Goal: Contribute content: Contribute content

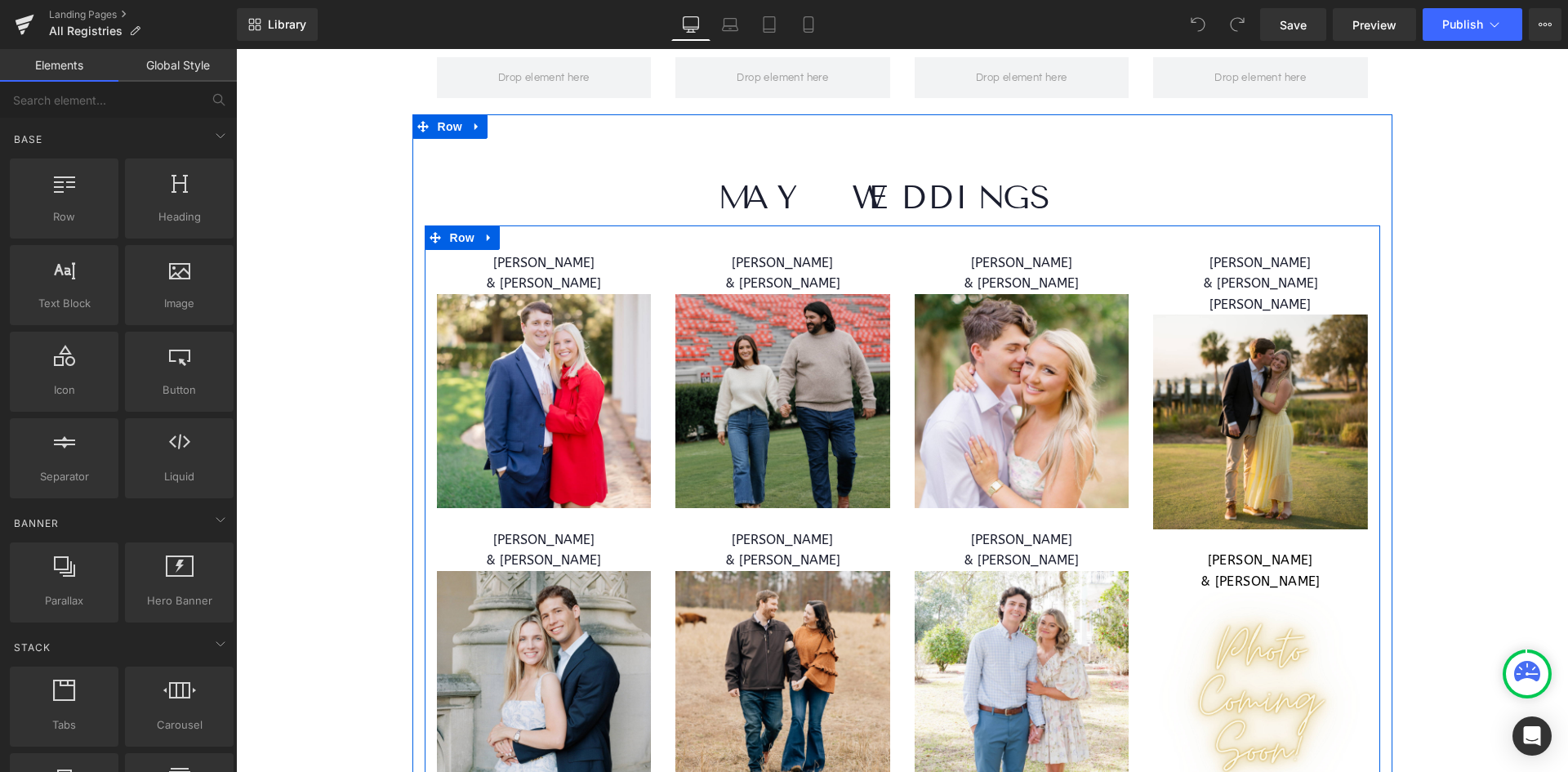
scroll to position [4576, 0]
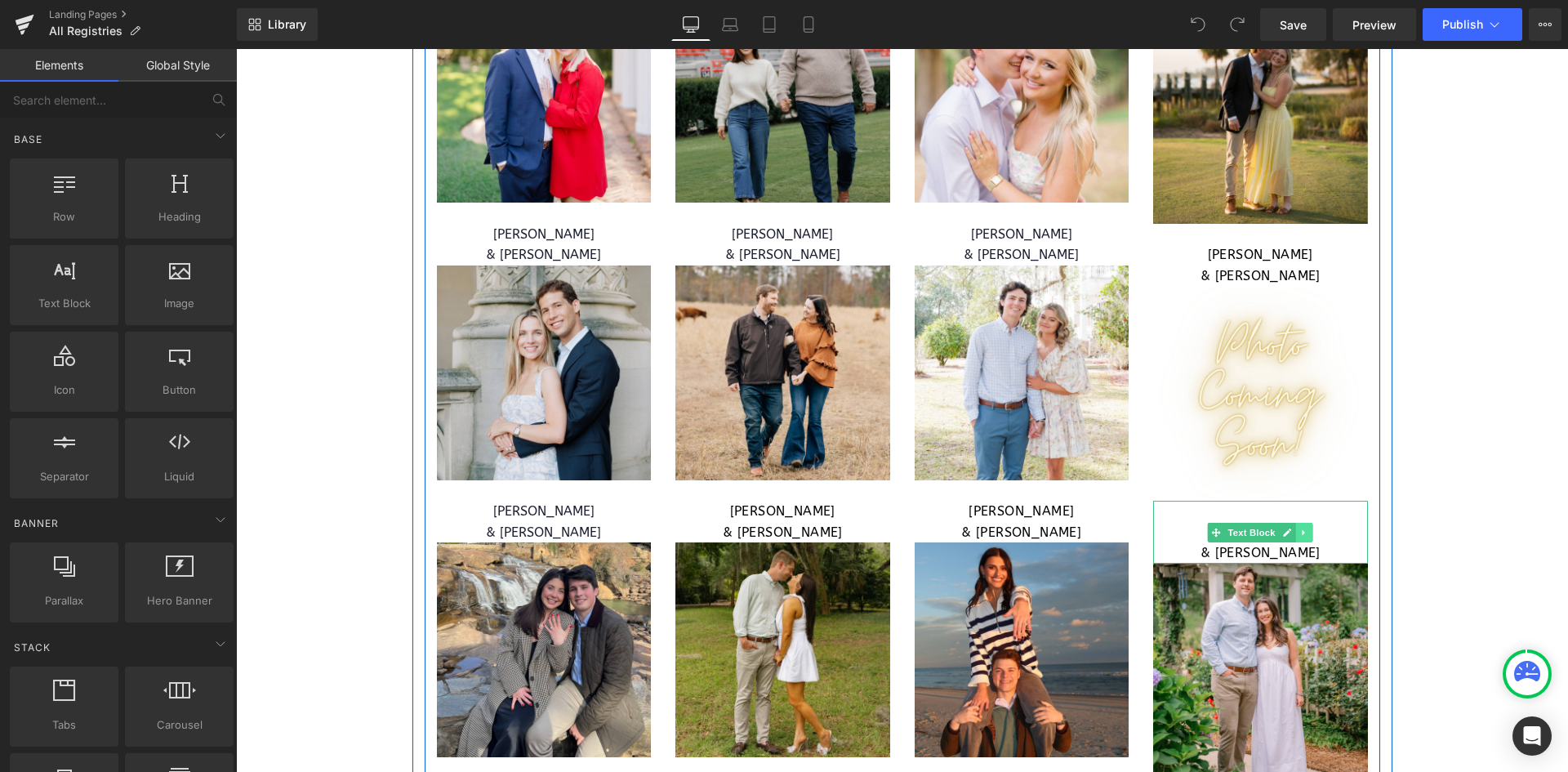
click at [1303, 530] on icon at bounding box center [1304, 533] width 2 height 6
click at [1291, 528] on icon at bounding box center [1295, 532] width 9 height 9
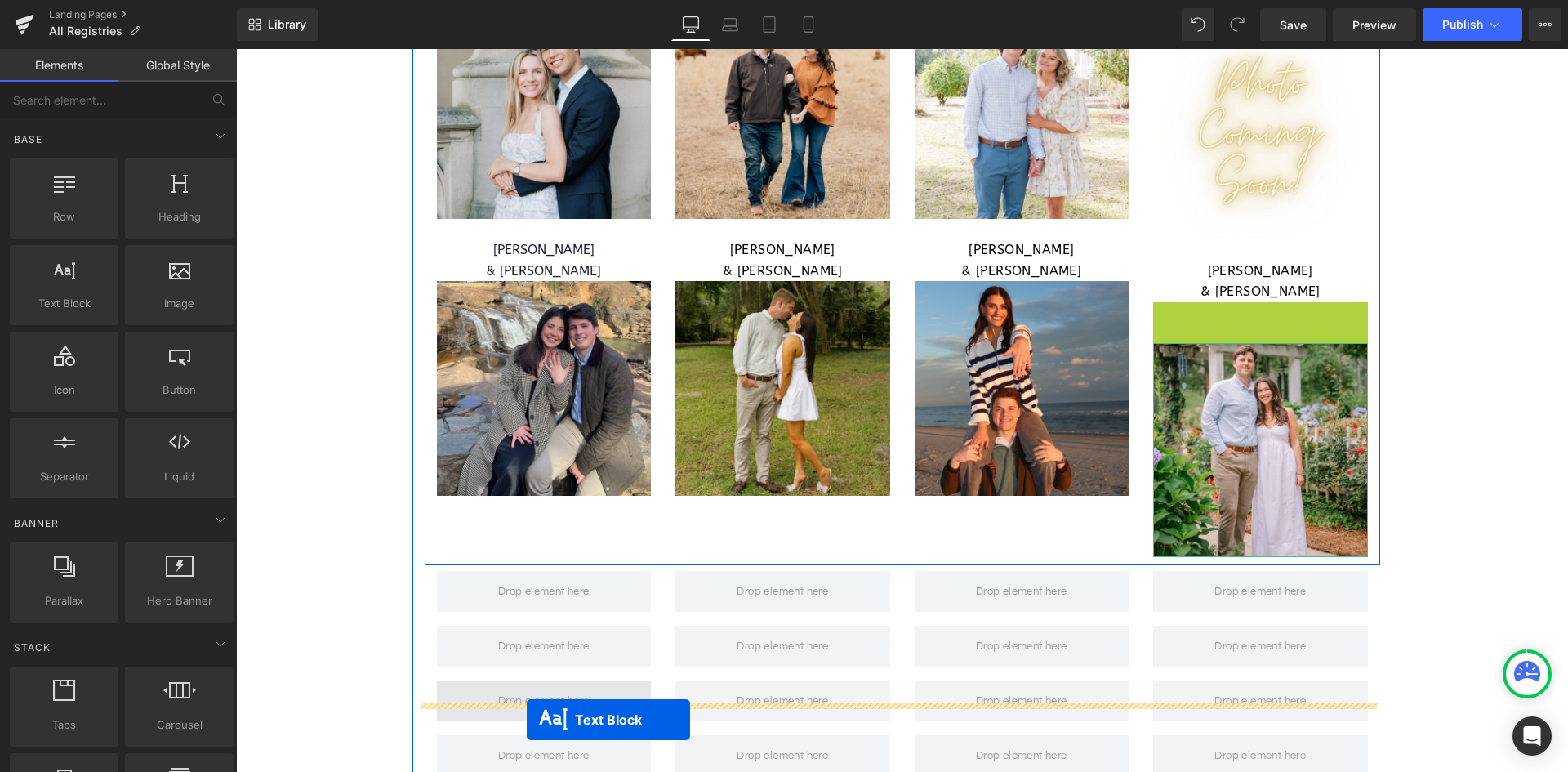
scroll to position [4903, 0]
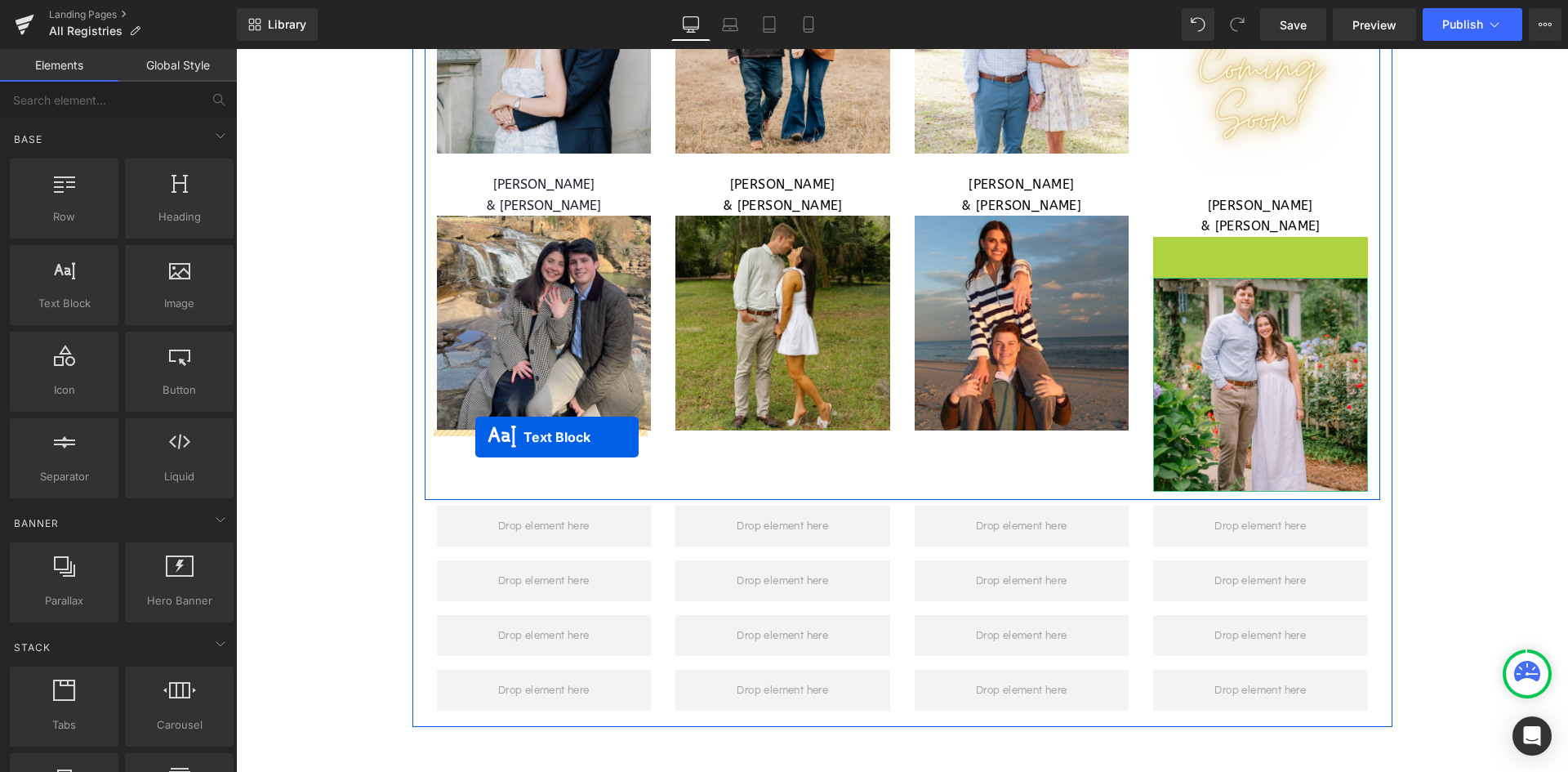
drag, startPoint x: 1211, startPoint y: 575, endPoint x: 475, endPoint y: 437, distance: 748.8
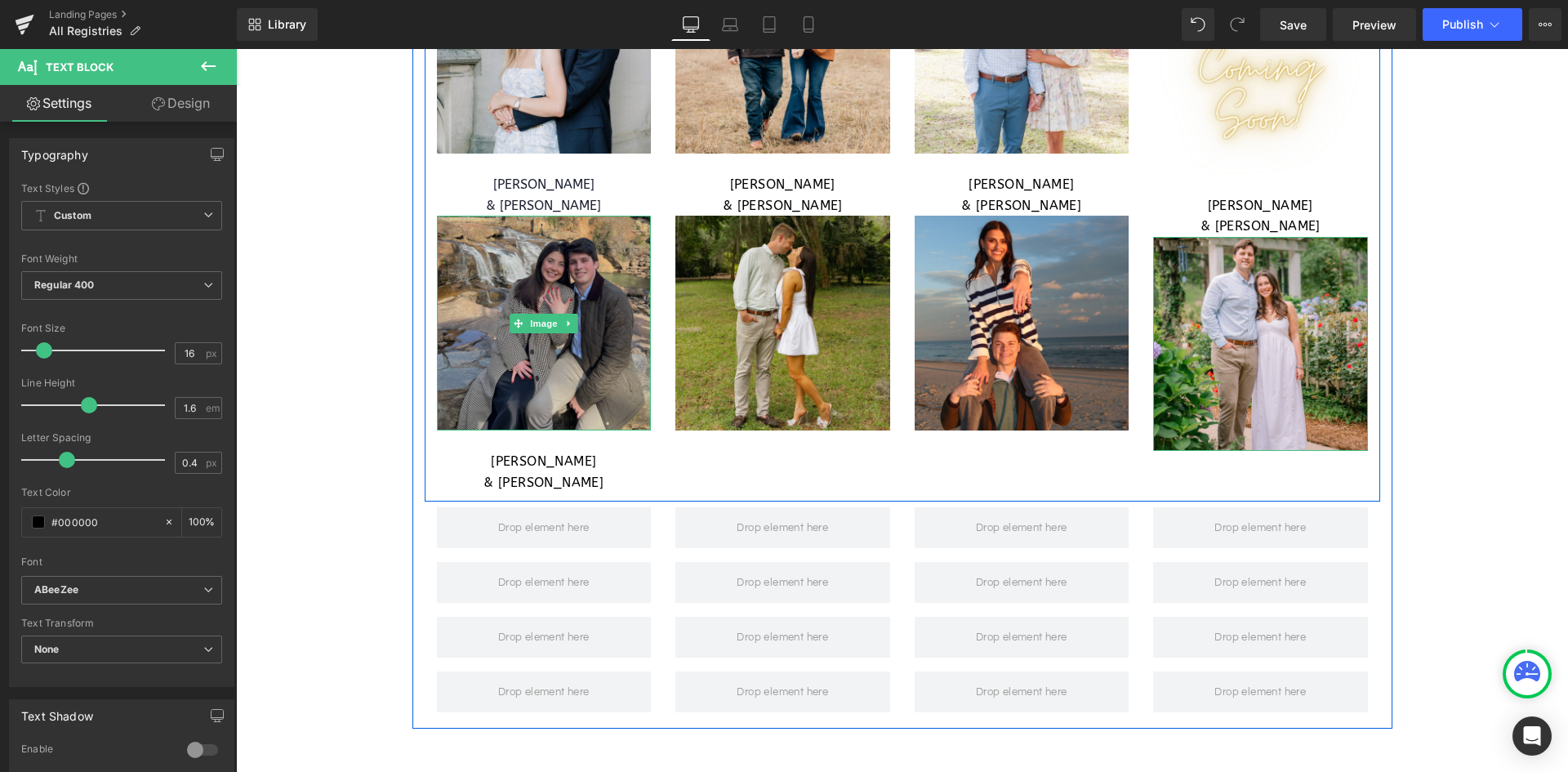
click at [565, 241] on img at bounding box center [543, 322] width 214 height 214
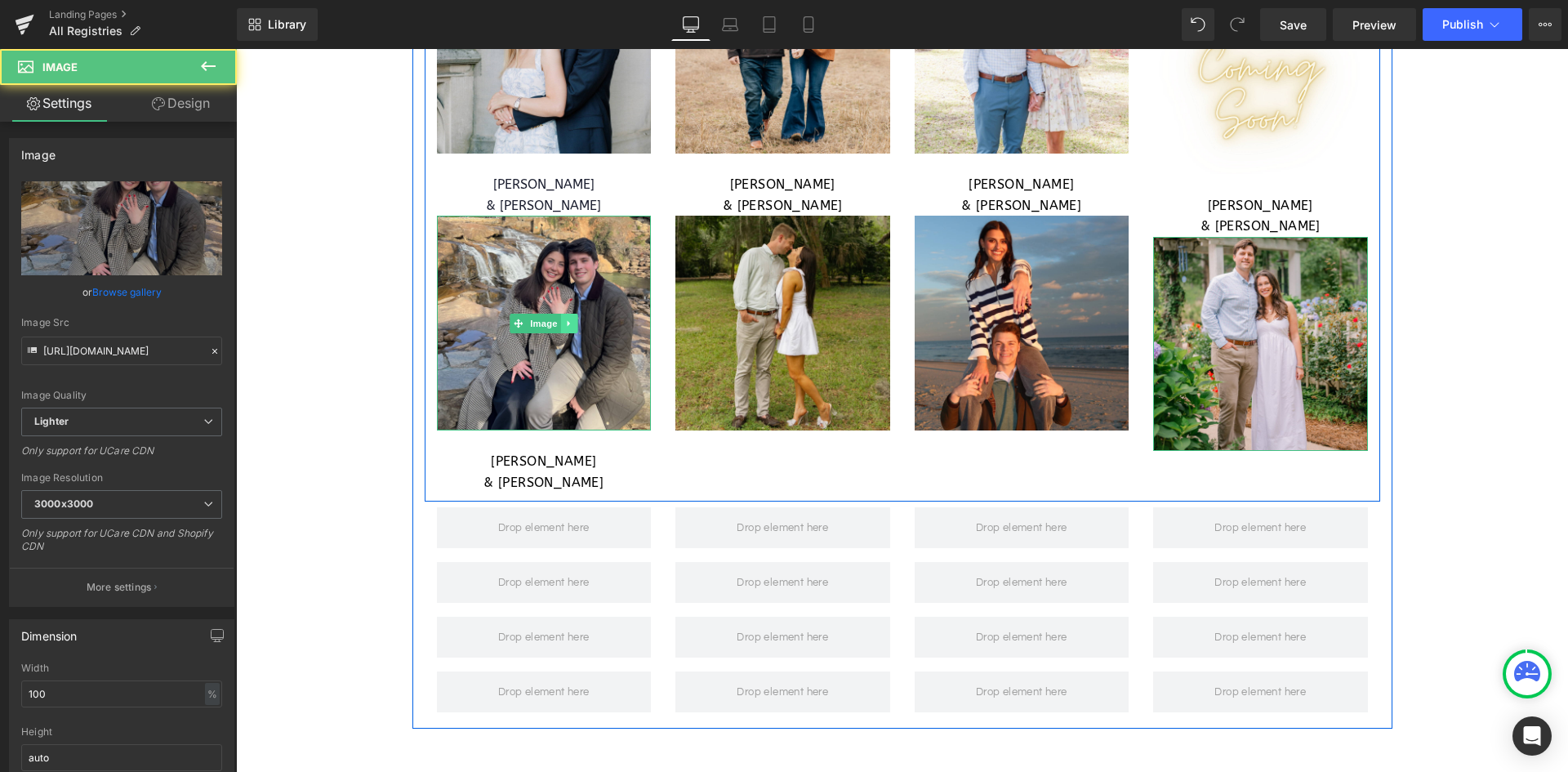
click at [564, 321] on icon at bounding box center [568, 324] width 9 height 10
click at [556, 323] on icon at bounding box center [560, 323] width 9 height 9
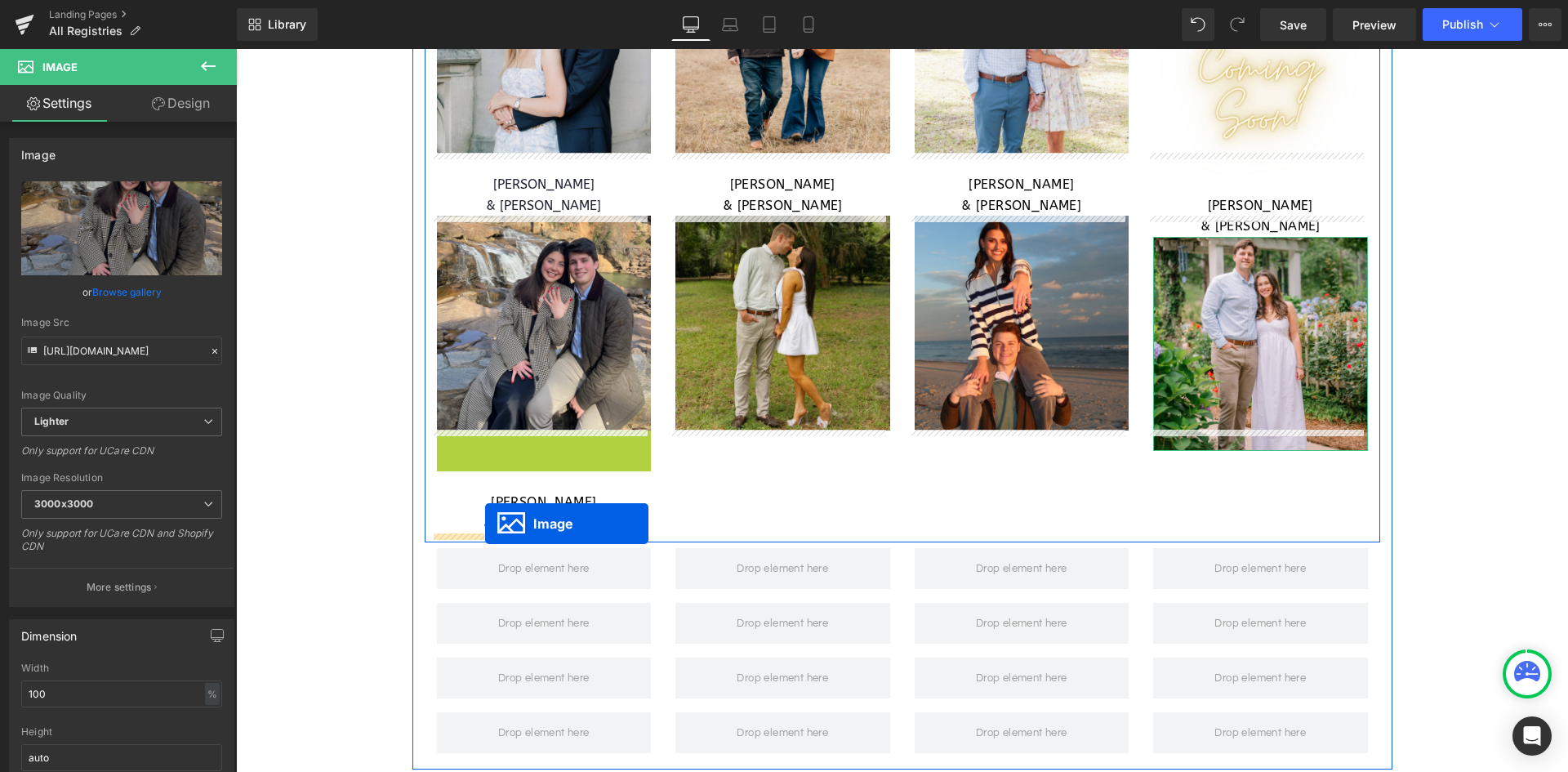
drag, startPoint x: 507, startPoint y: 532, endPoint x: 484, endPoint y: 523, distance: 24.7
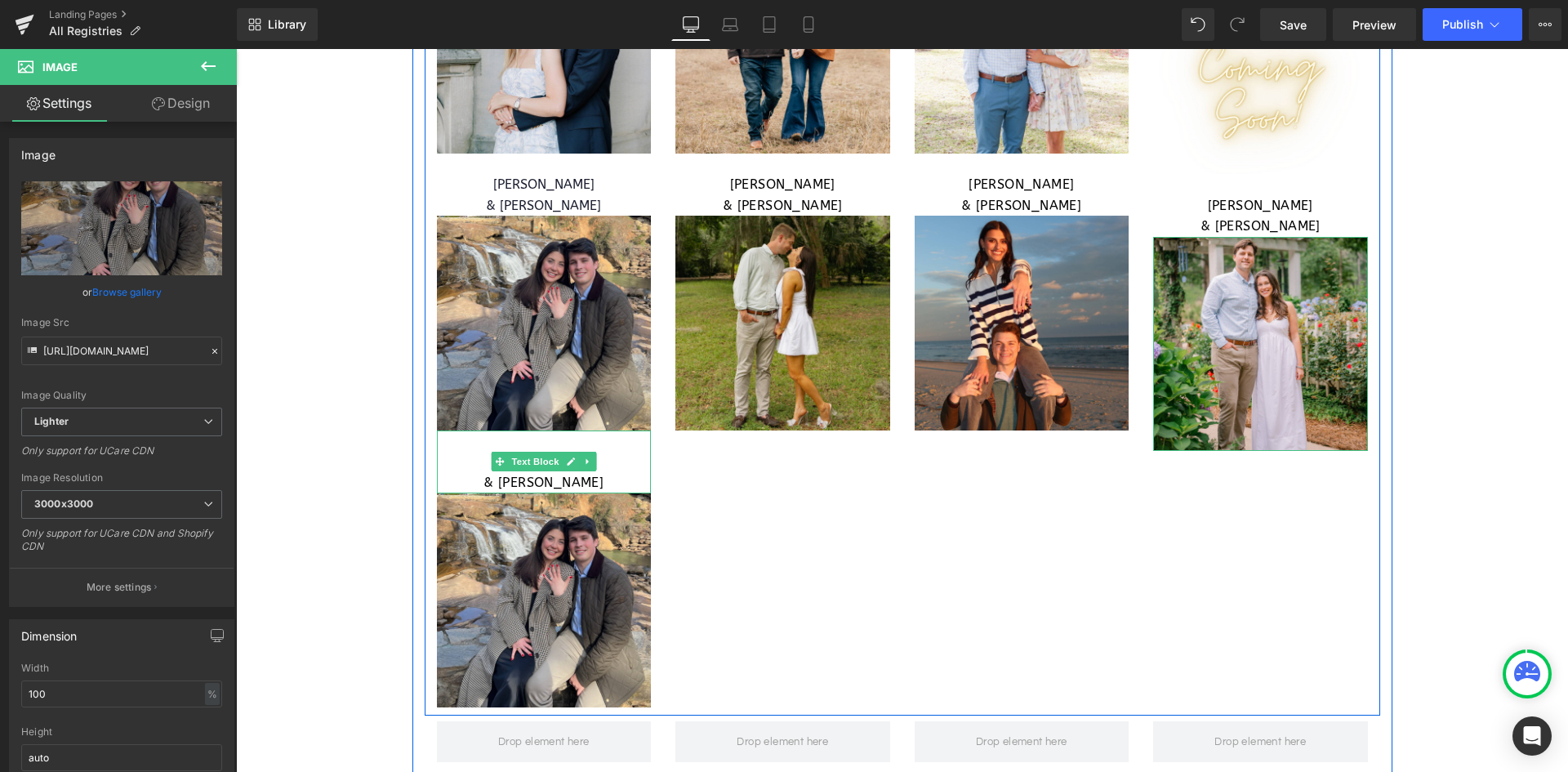
click at [606, 471] on p "[PERSON_NAME]" at bounding box center [543, 461] width 214 height 21
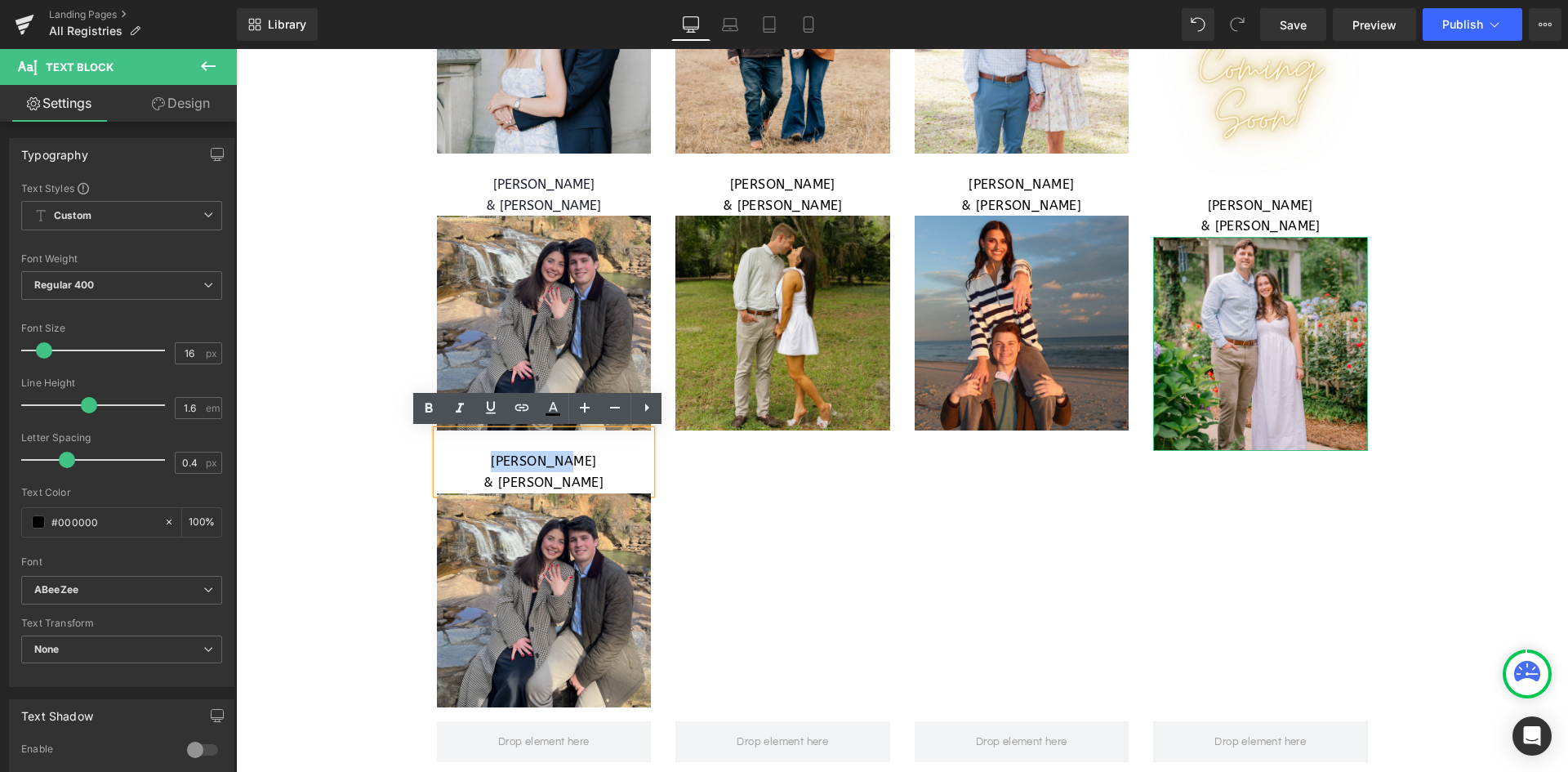
drag, startPoint x: 609, startPoint y: 455, endPoint x: 482, endPoint y: 461, distance: 127.1
click at [482, 461] on p "[PERSON_NAME]" at bounding box center [543, 461] width 214 height 21
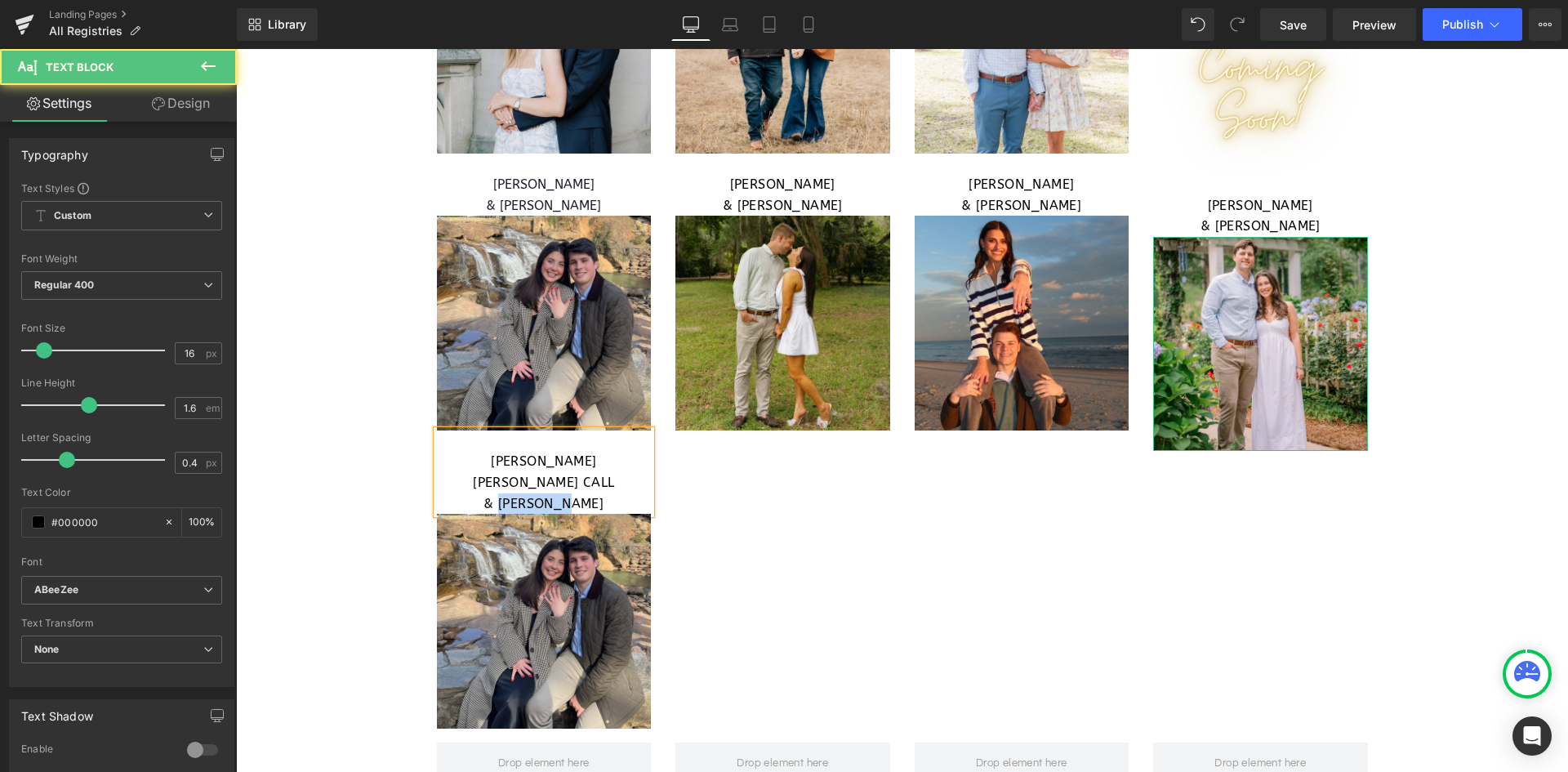
drag, startPoint x: 590, startPoint y: 480, endPoint x: 510, endPoint y: 481, distance: 80.0
click at [510, 494] on p "& [PERSON_NAME]" at bounding box center [543, 504] width 214 height 21
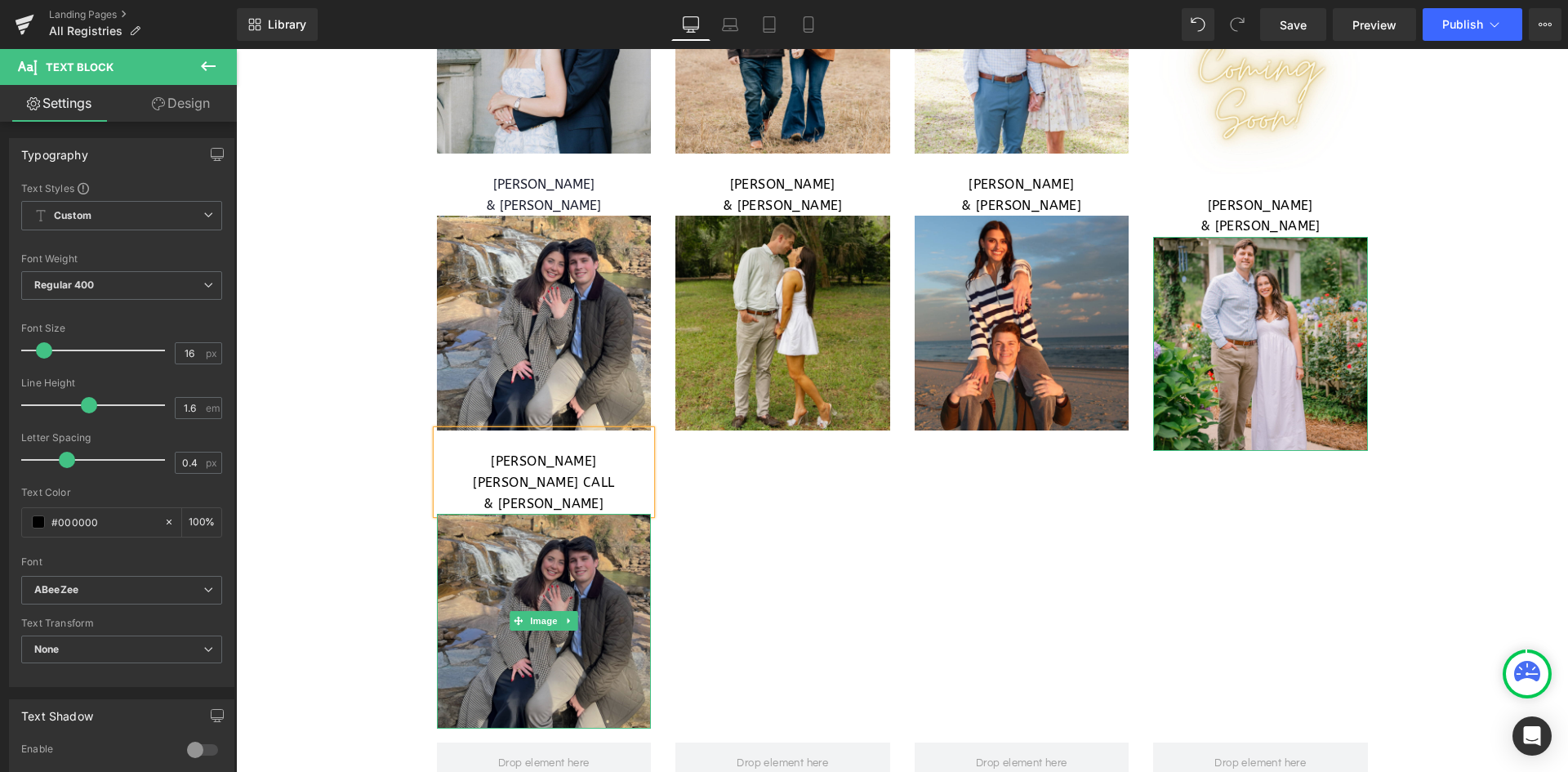
click at [551, 543] on img at bounding box center [543, 620] width 214 height 214
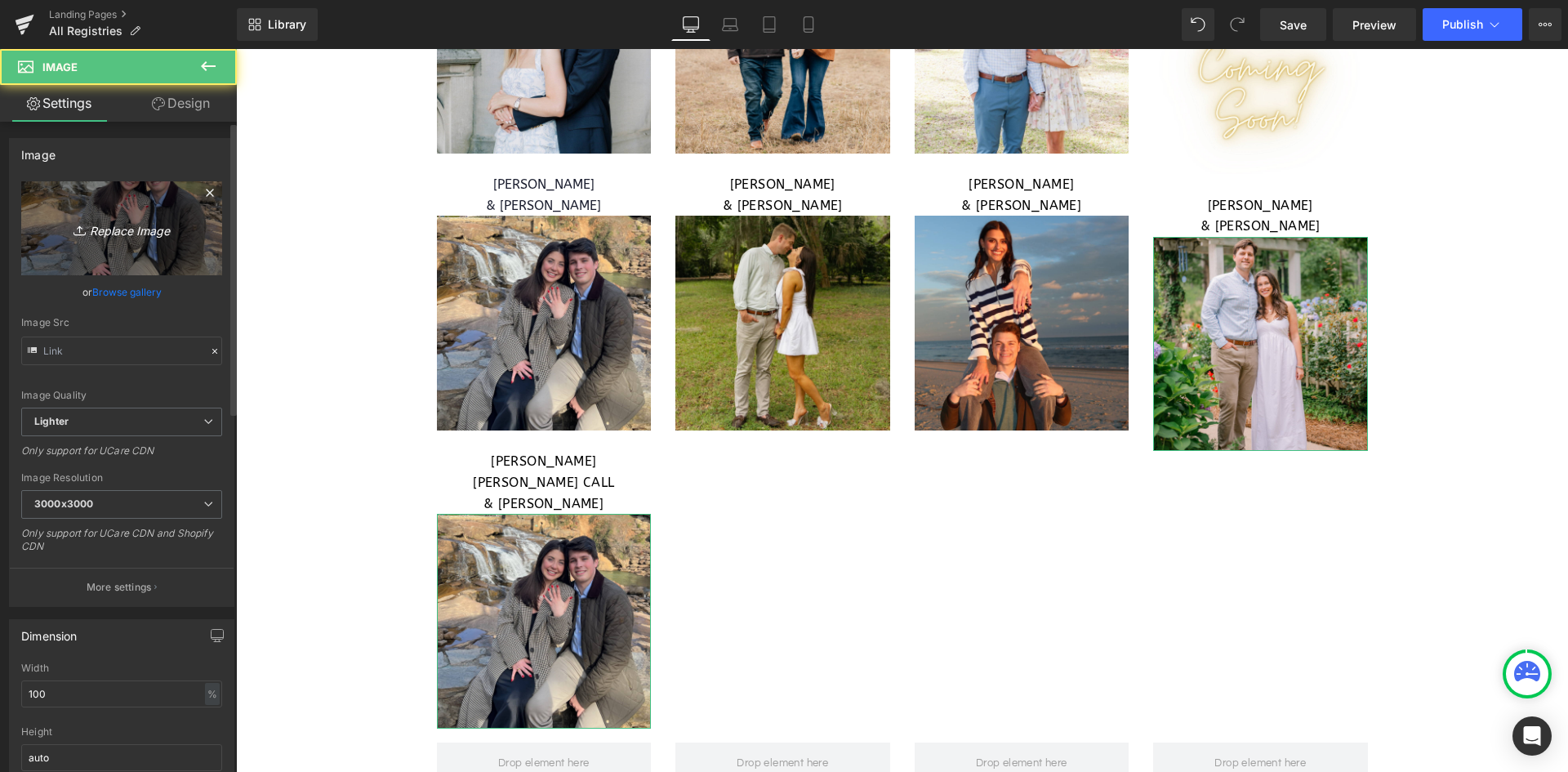
click at [159, 230] on icon "Replace Image" at bounding box center [122, 228] width 131 height 20
type input "C:\fakepath\WEB RESIZE - 2025-09-22T152216.013.png"
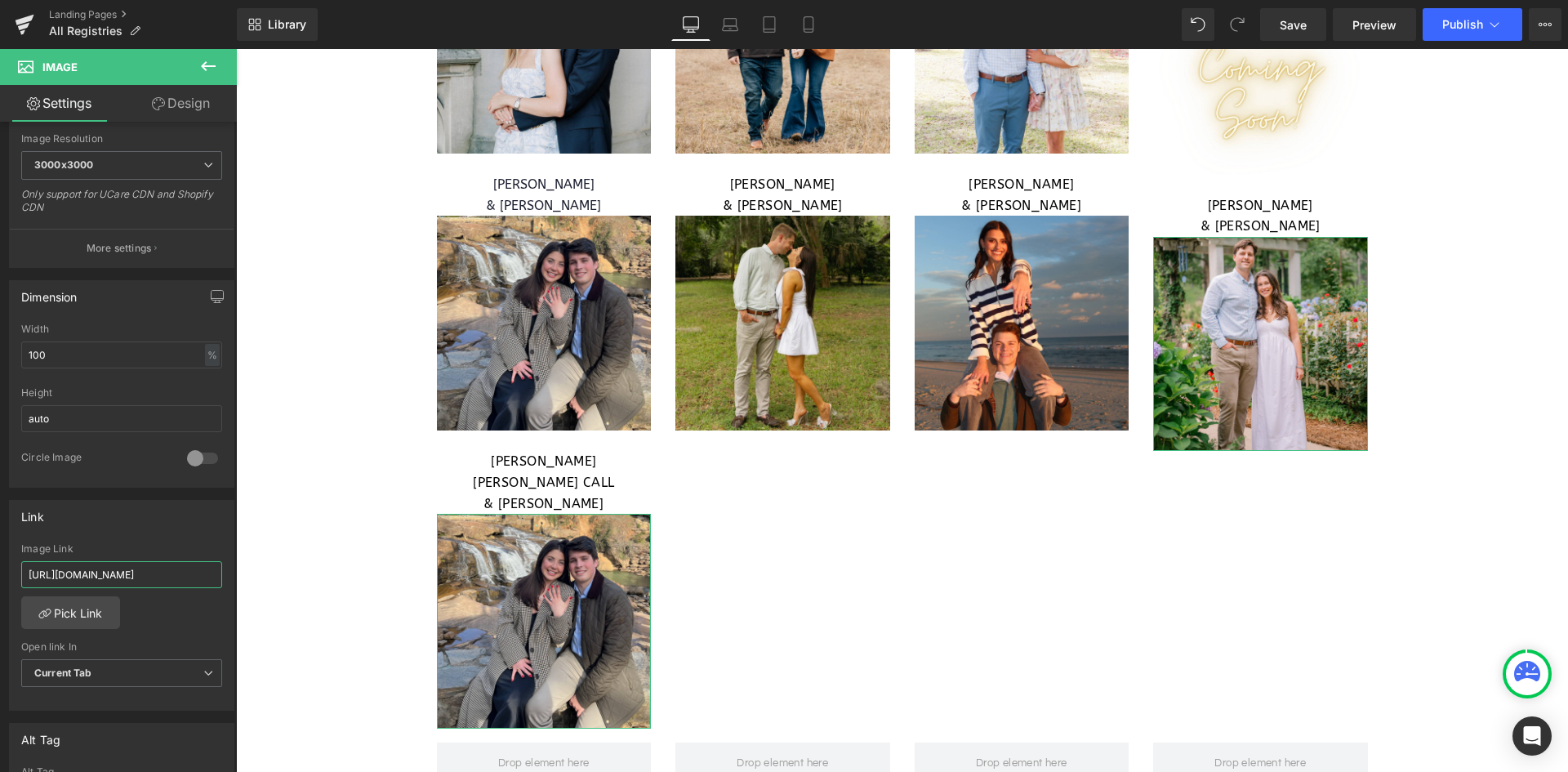
scroll to position [0, 621]
drag, startPoint x: 259, startPoint y: 621, endPoint x: 394, endPoint y: 590, distance: 138.5
paste input "[URL][DOMAIN_NAME]"
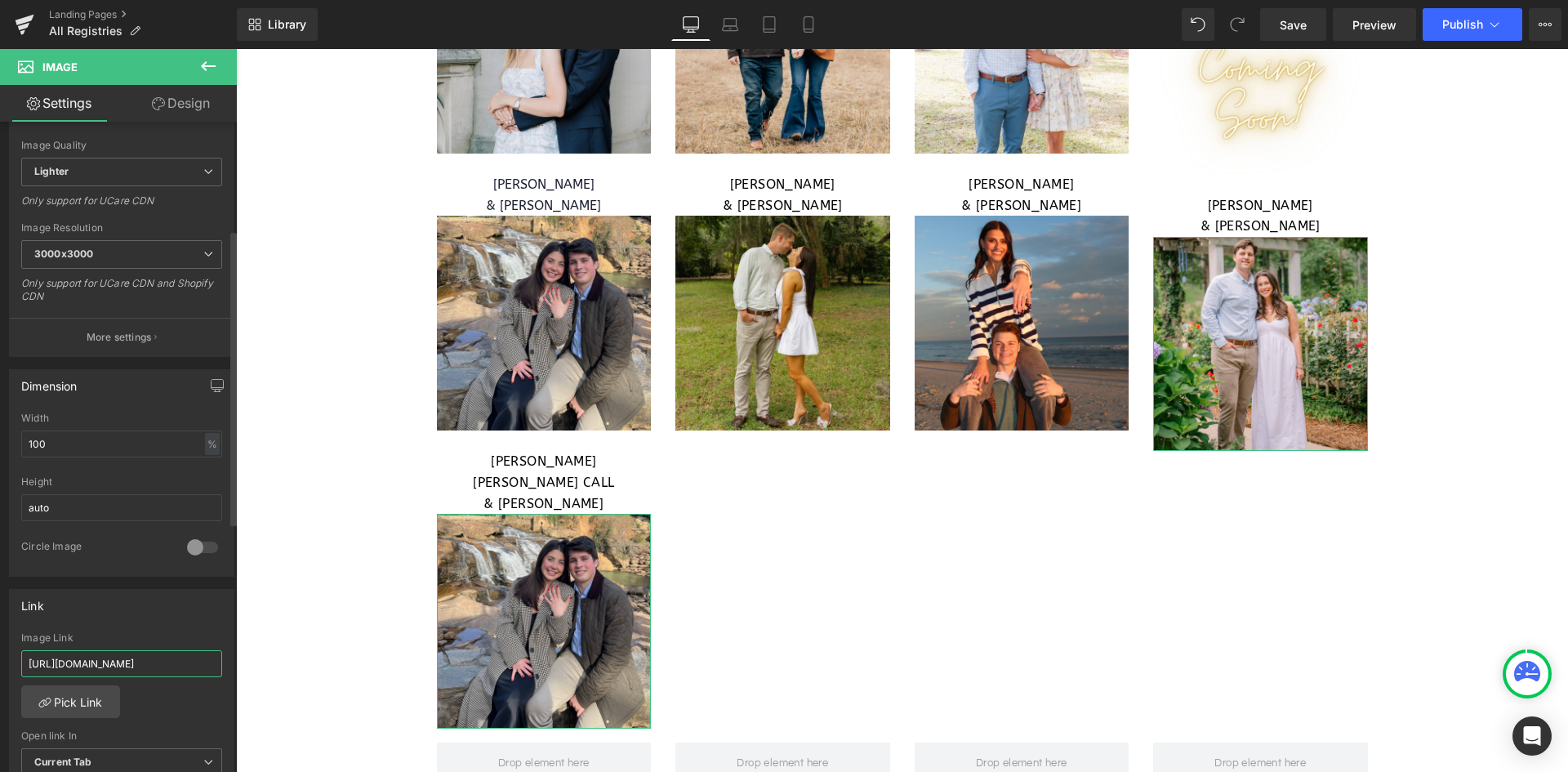
scroll to position [82, 0]
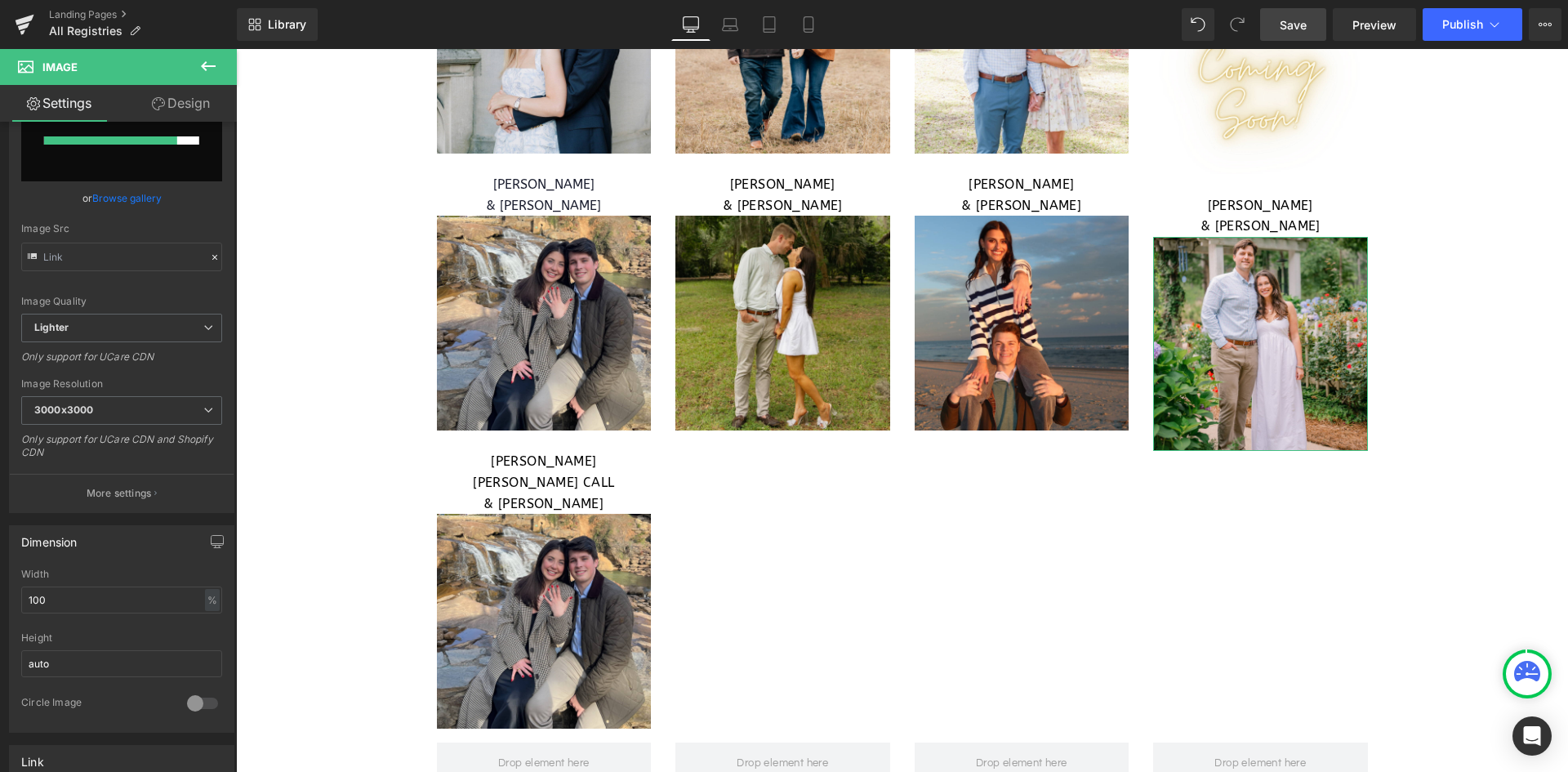
type input "[URL][DOMAIN_NAME]"
click at [1294, 17] on span "Save" at bounding box center [1293, 24] width 27 height 17
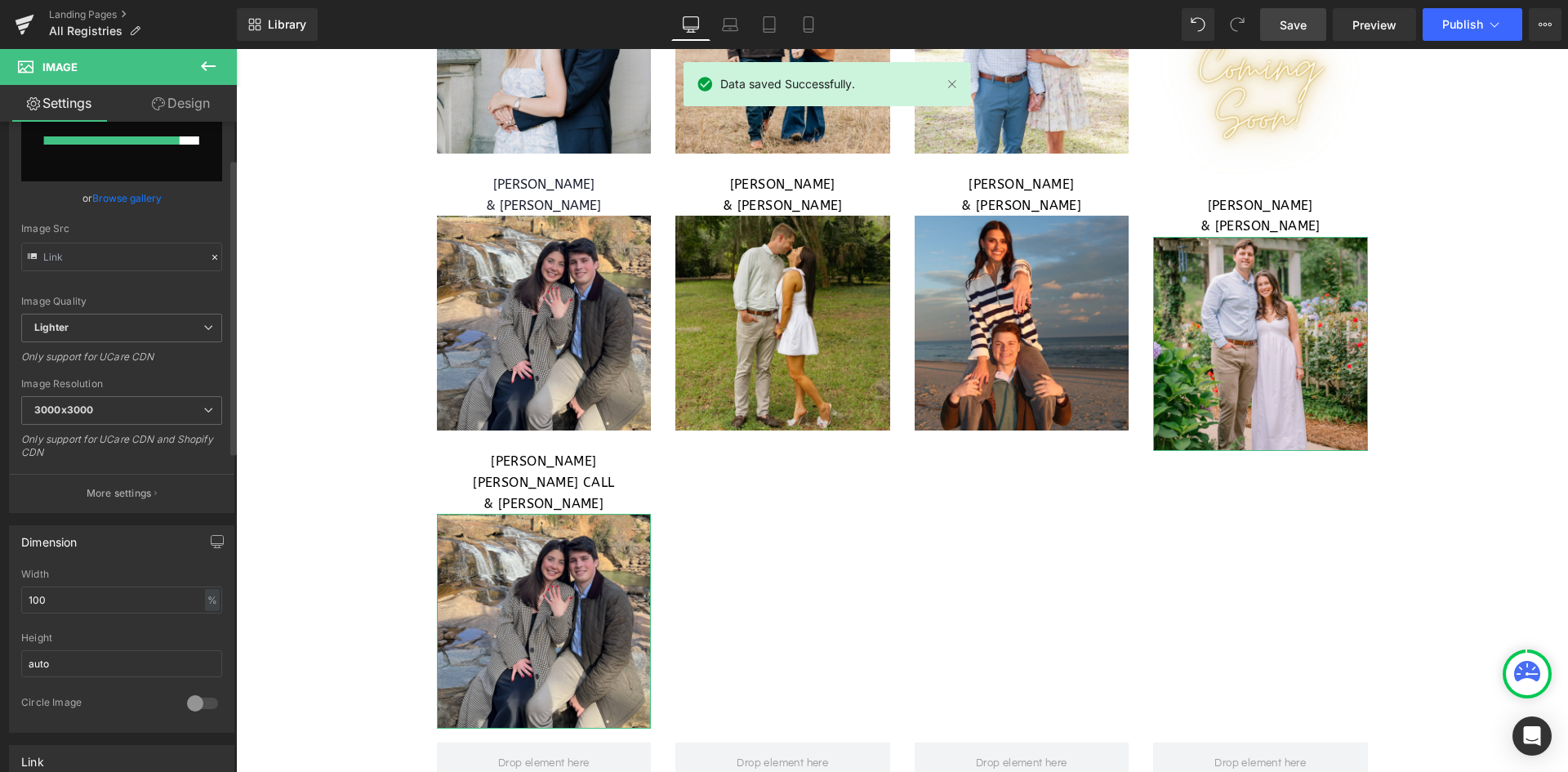
click at [148, 164] on input "file" at bounding box center [122, 141] width 201 height 82
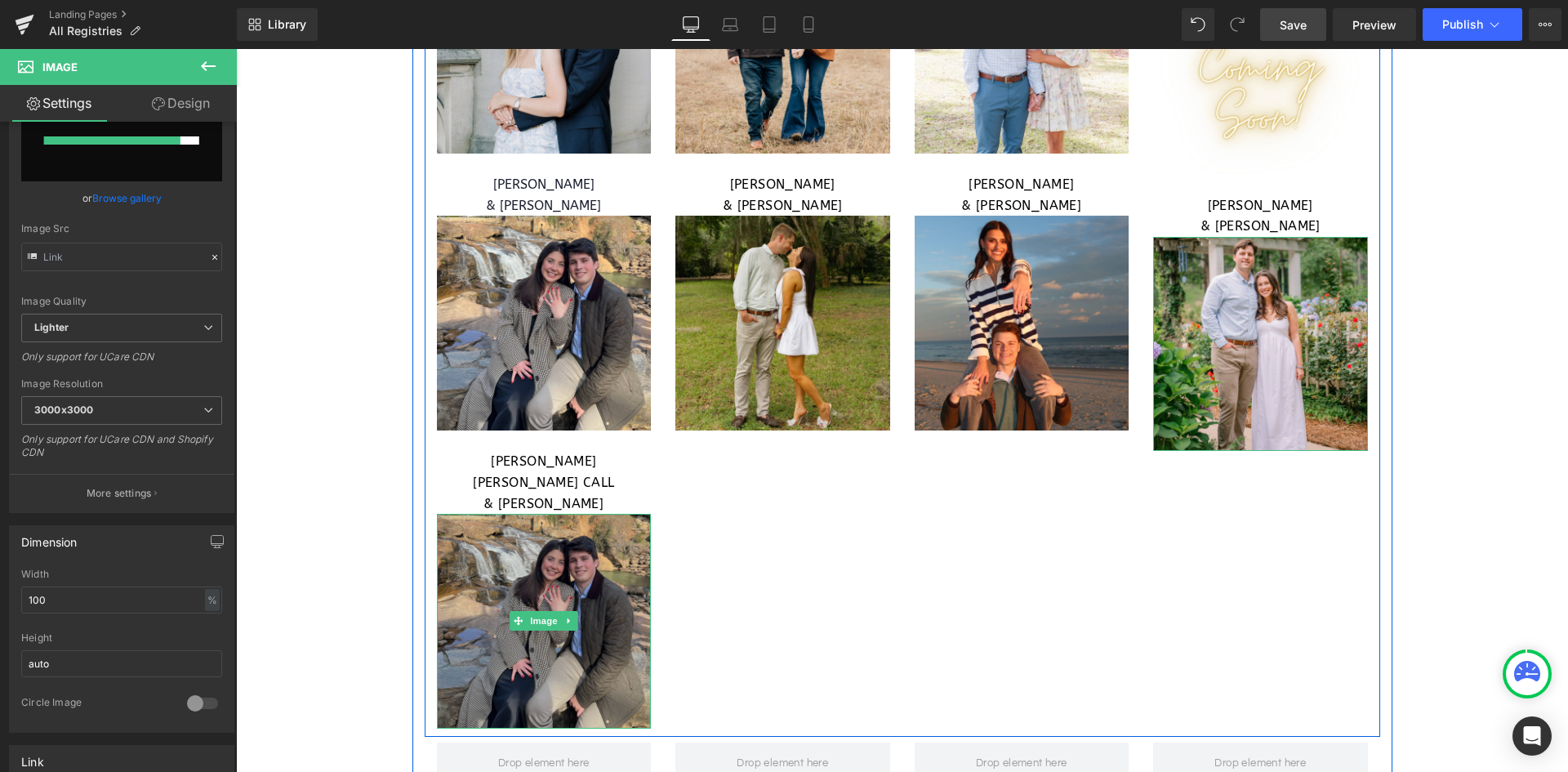
click at [555, 568] on img at bounding box center [543, 620] width 214 height 214
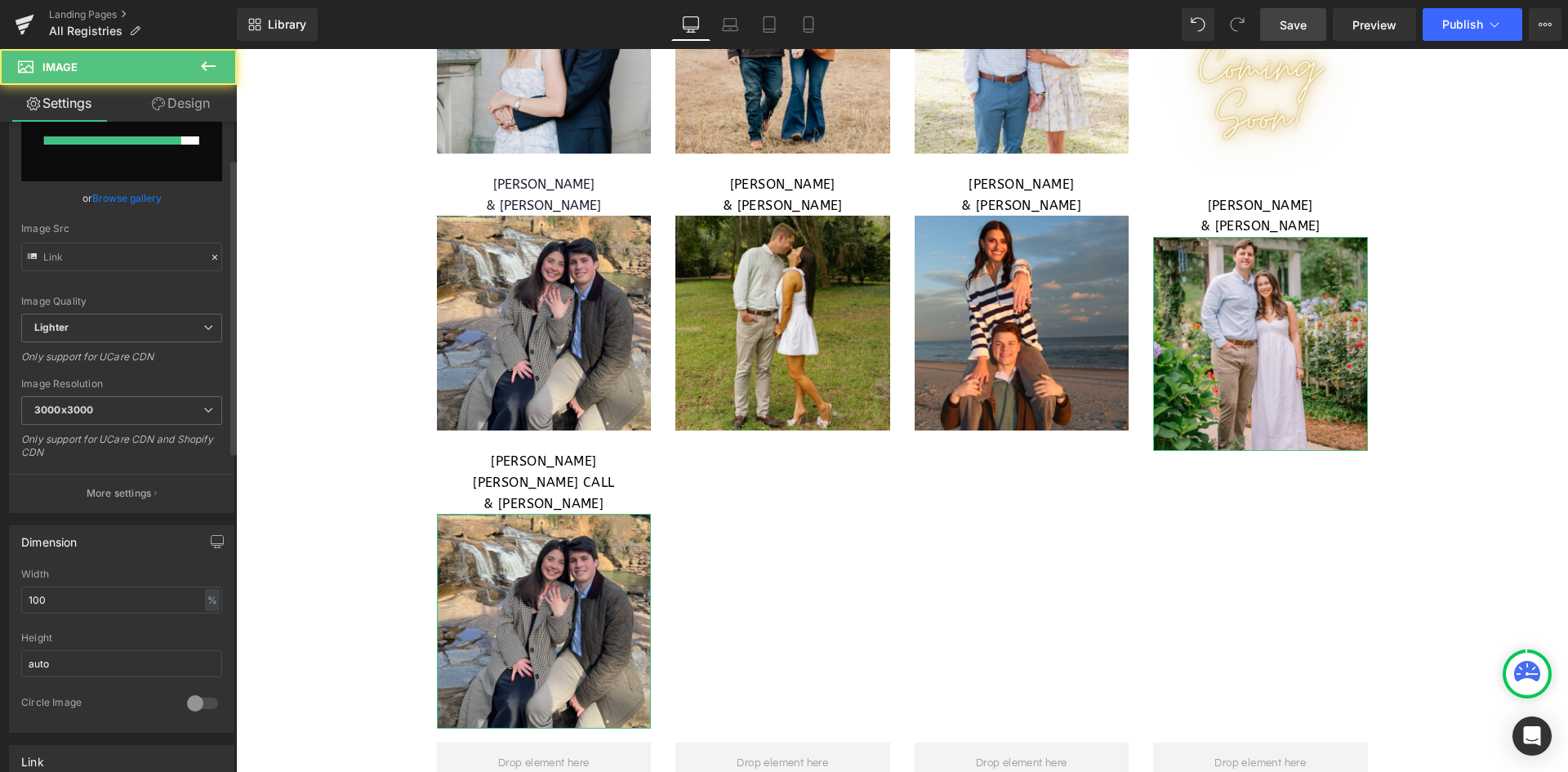
click at [136, 193] on link "Browse gallery" at bounding box center [128, 197] width 70 height 29
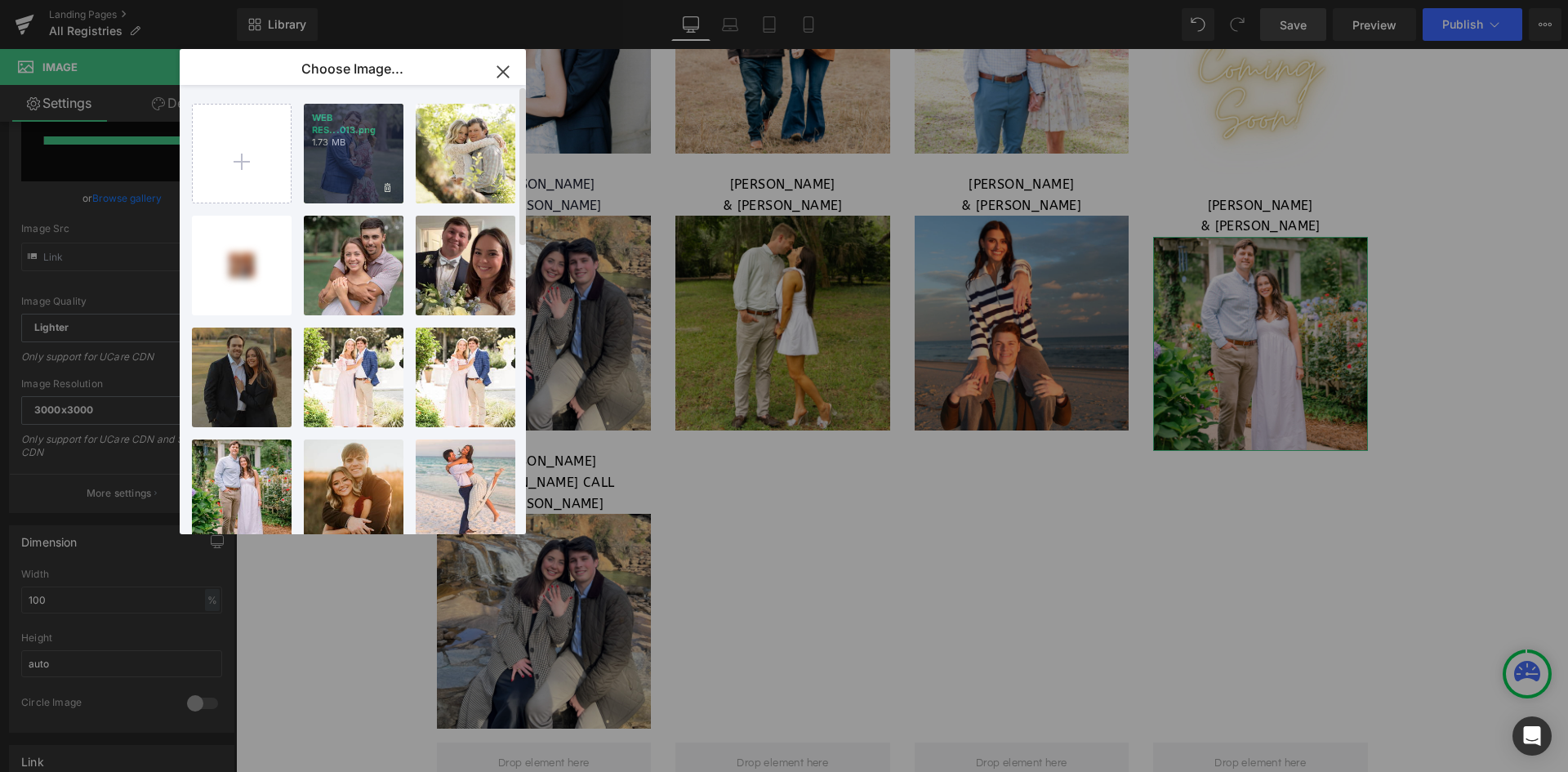
click at [332, 134] on p "WEB RES...013.png" at bounding box center [354, 124] width 84 height 25
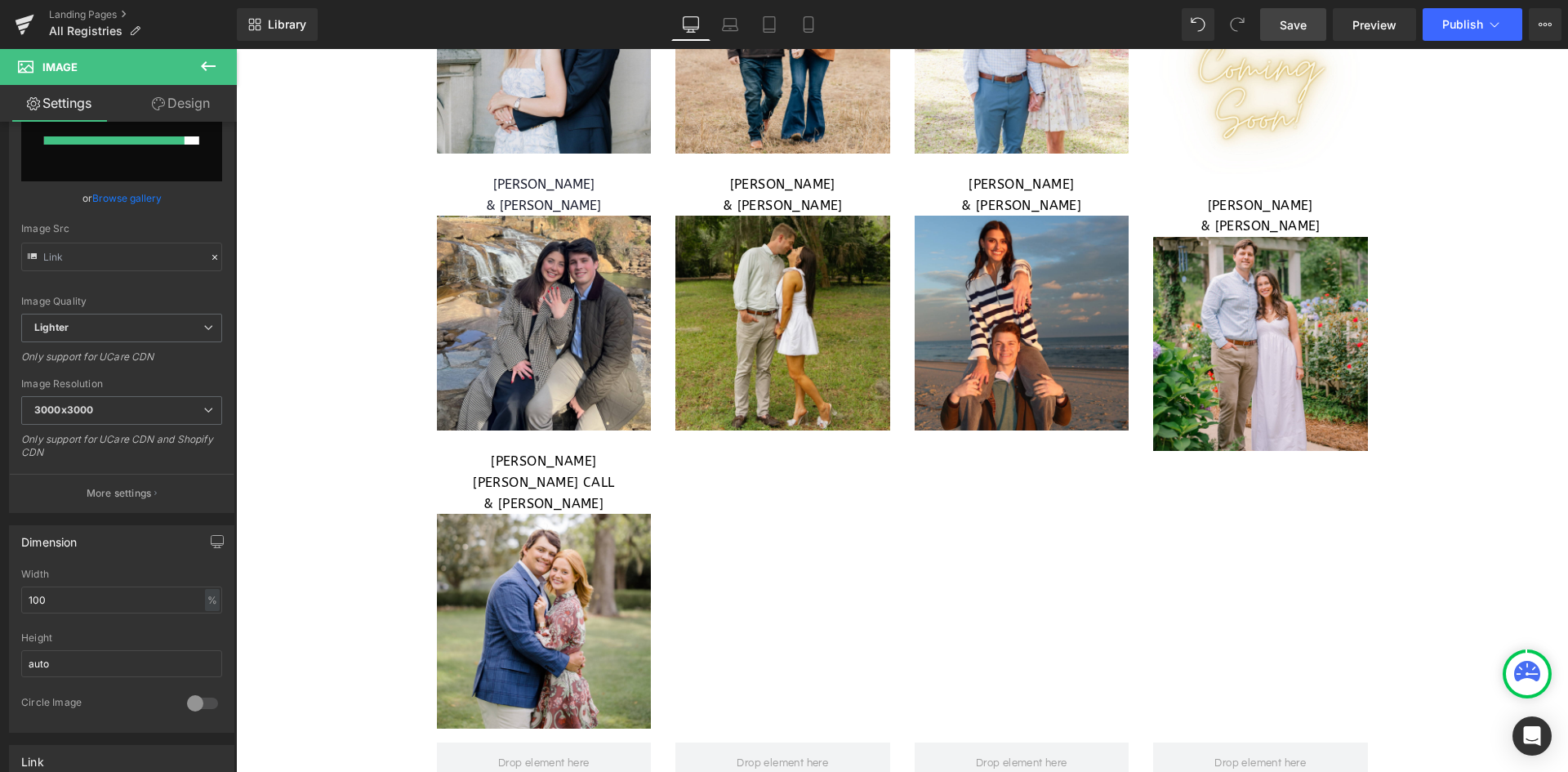
click at [1315, 19] on link "Save" at bounding box center [1293, 24] width 66 height 33
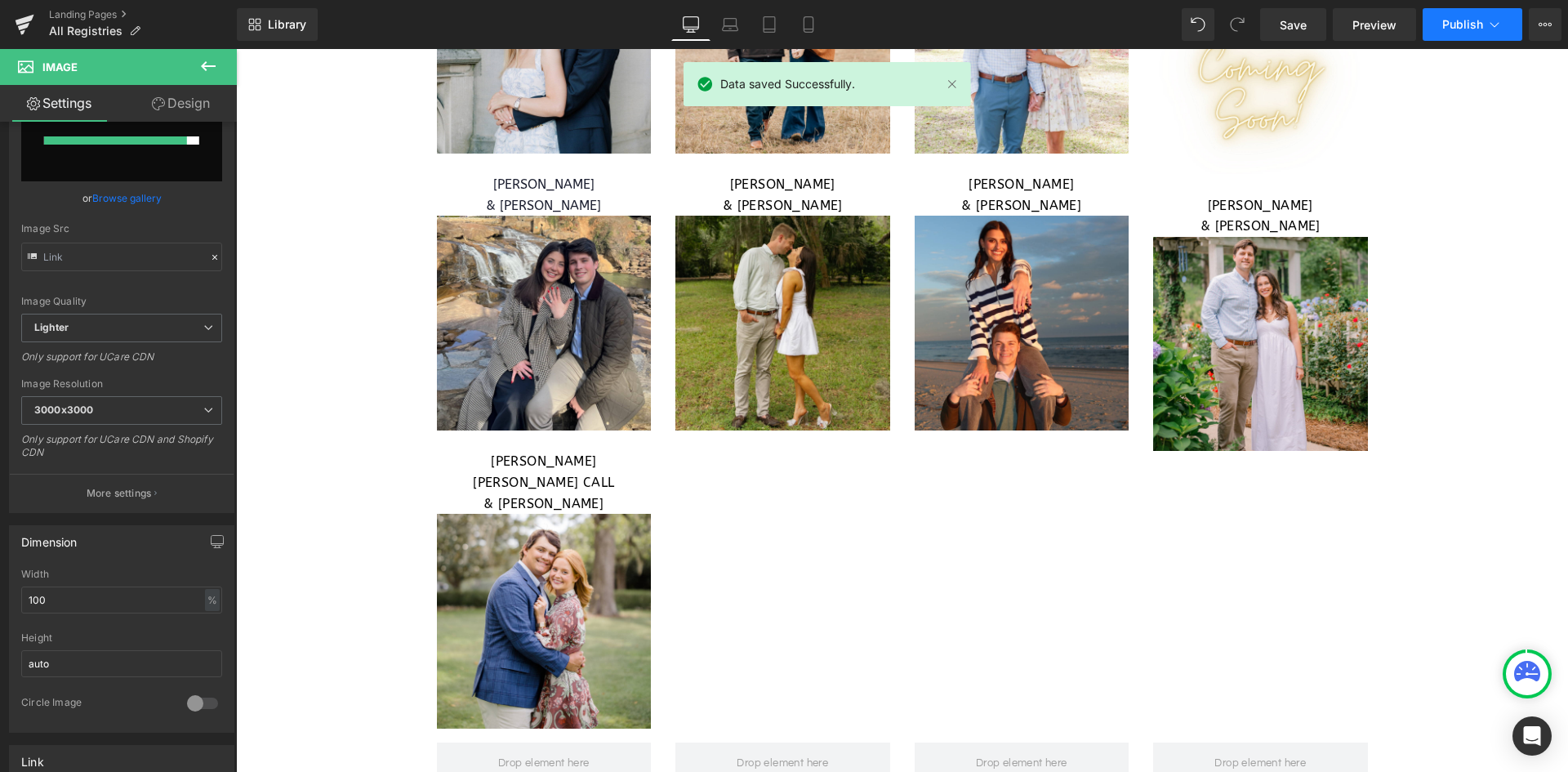
click at [1469, 24] on span "Publish" at bounding box center [1462, 24] width 41 height 13
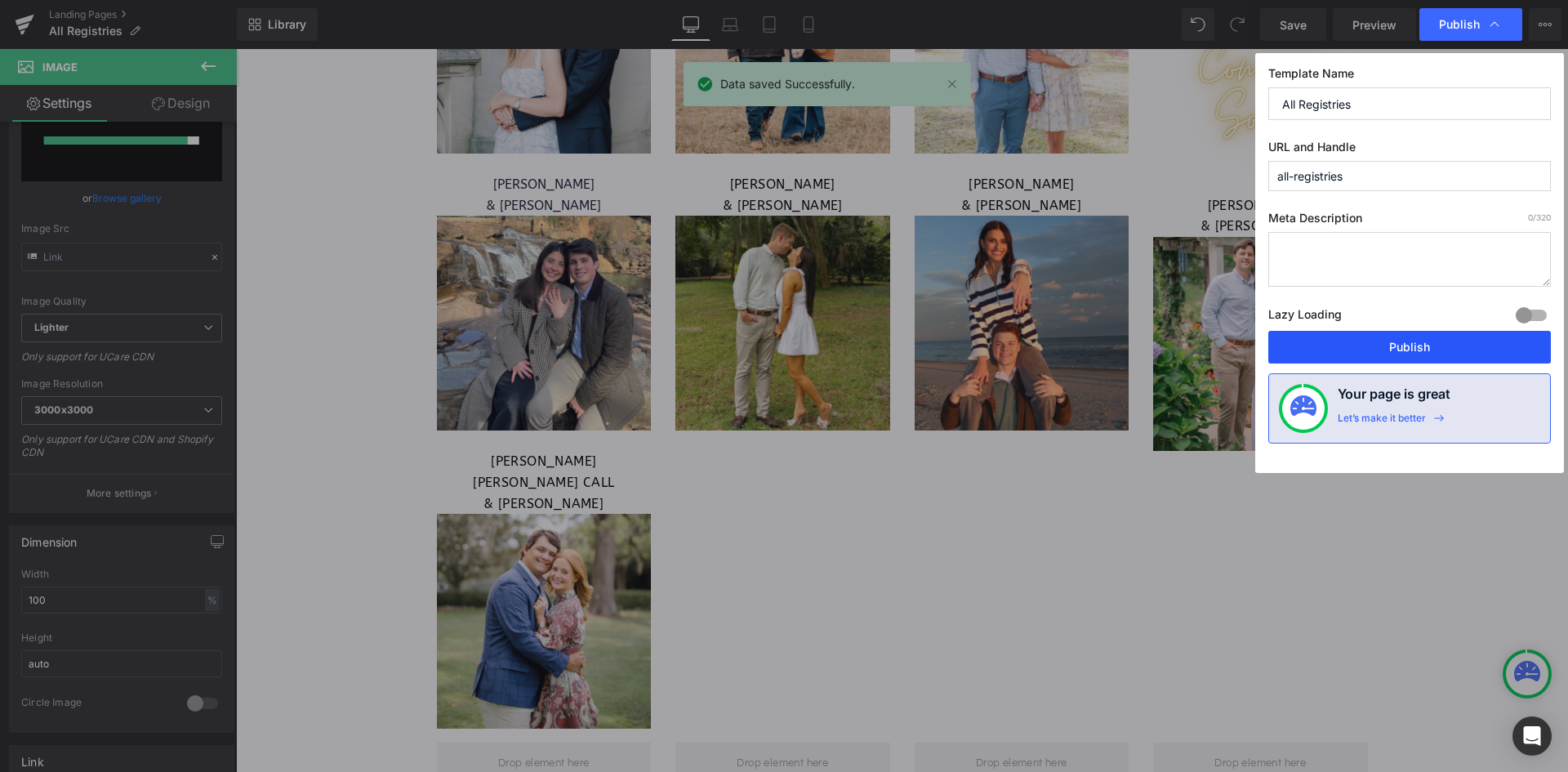
click at [1399, 355] on button "Publish" at bounding box center [1409, 347] width 282 height 33
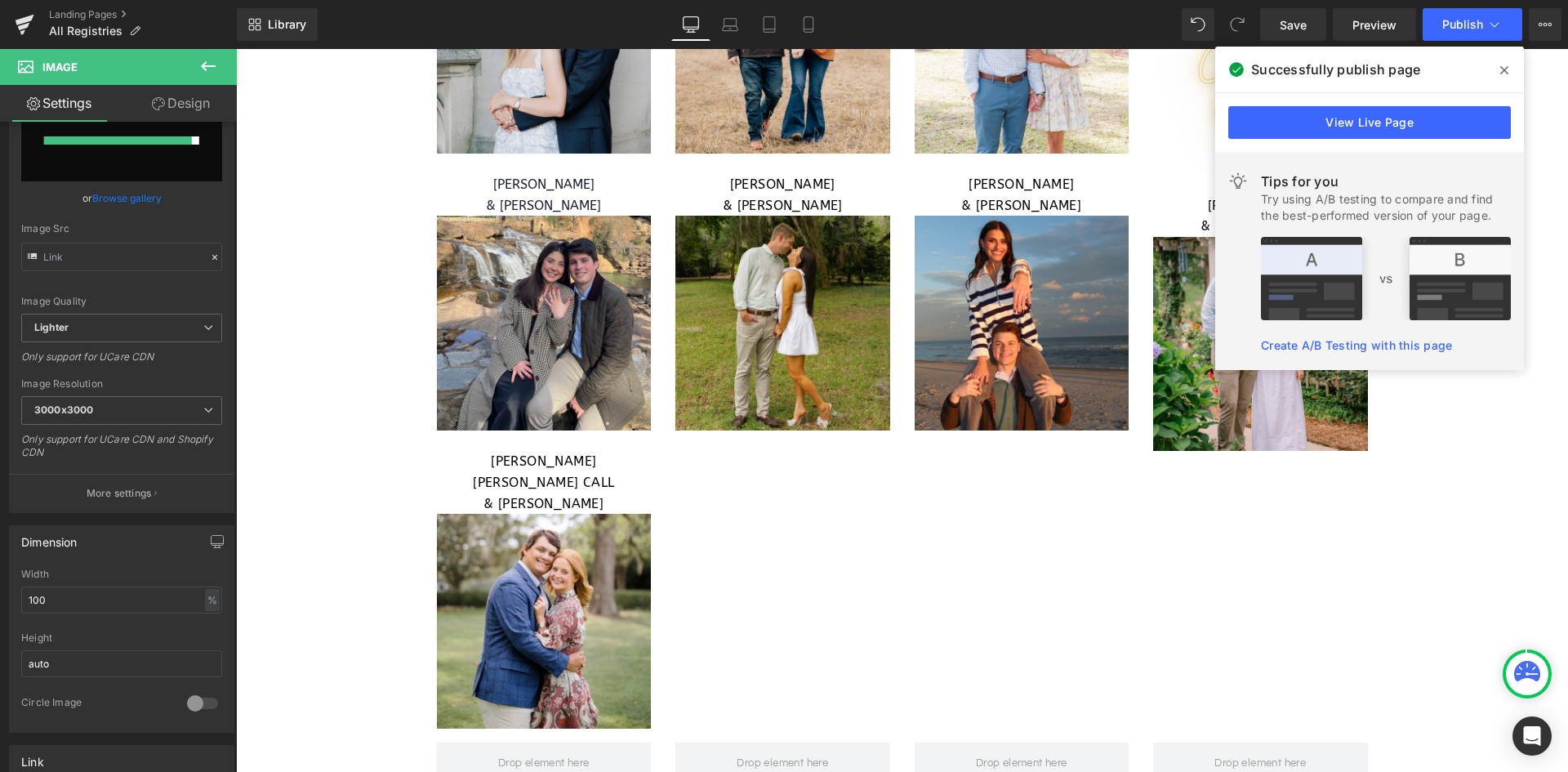
click at [1499, 73] on span at bounding box center [1504, 70] width 26 height 26
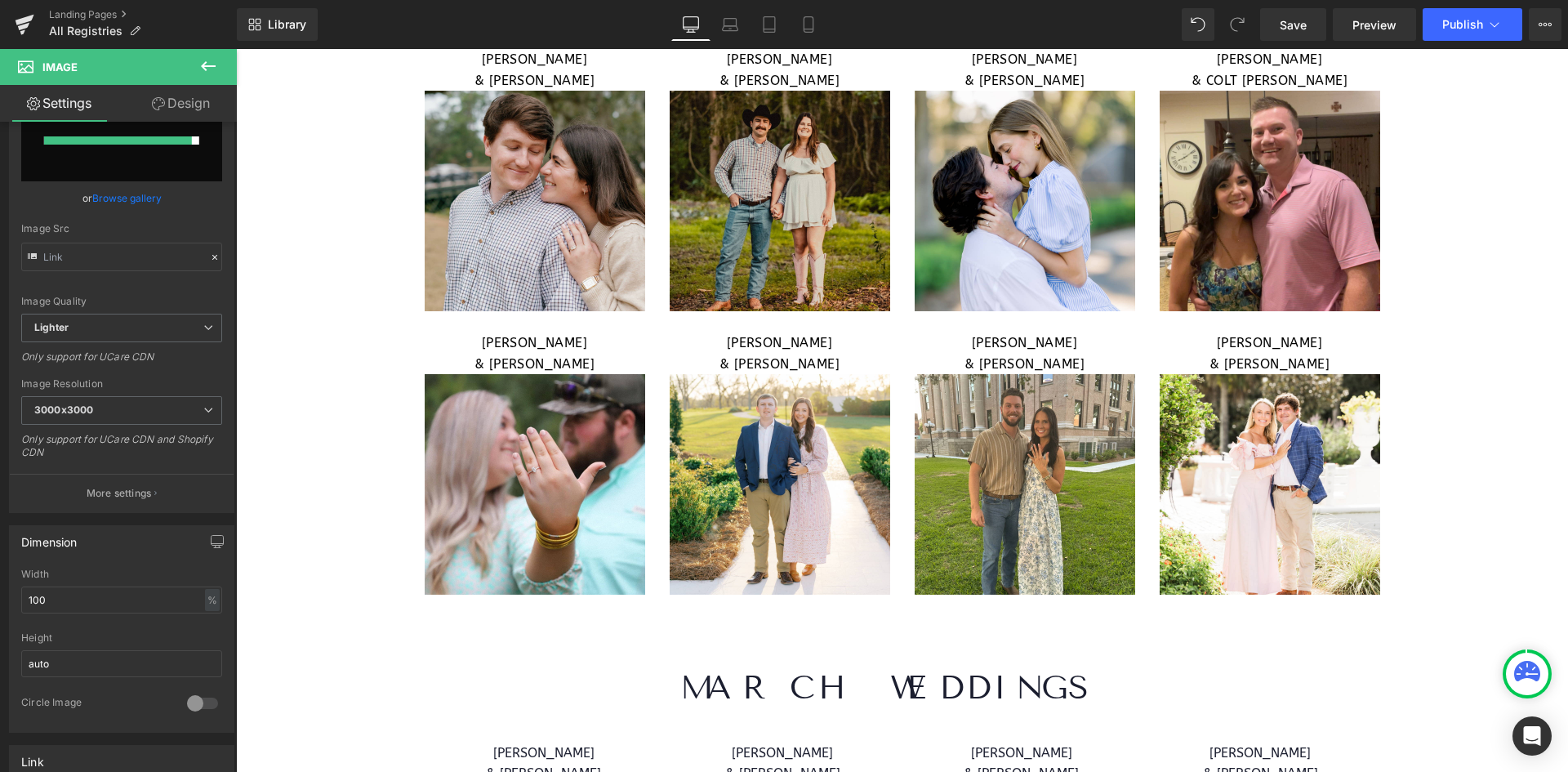
scroll to position [899, 0]
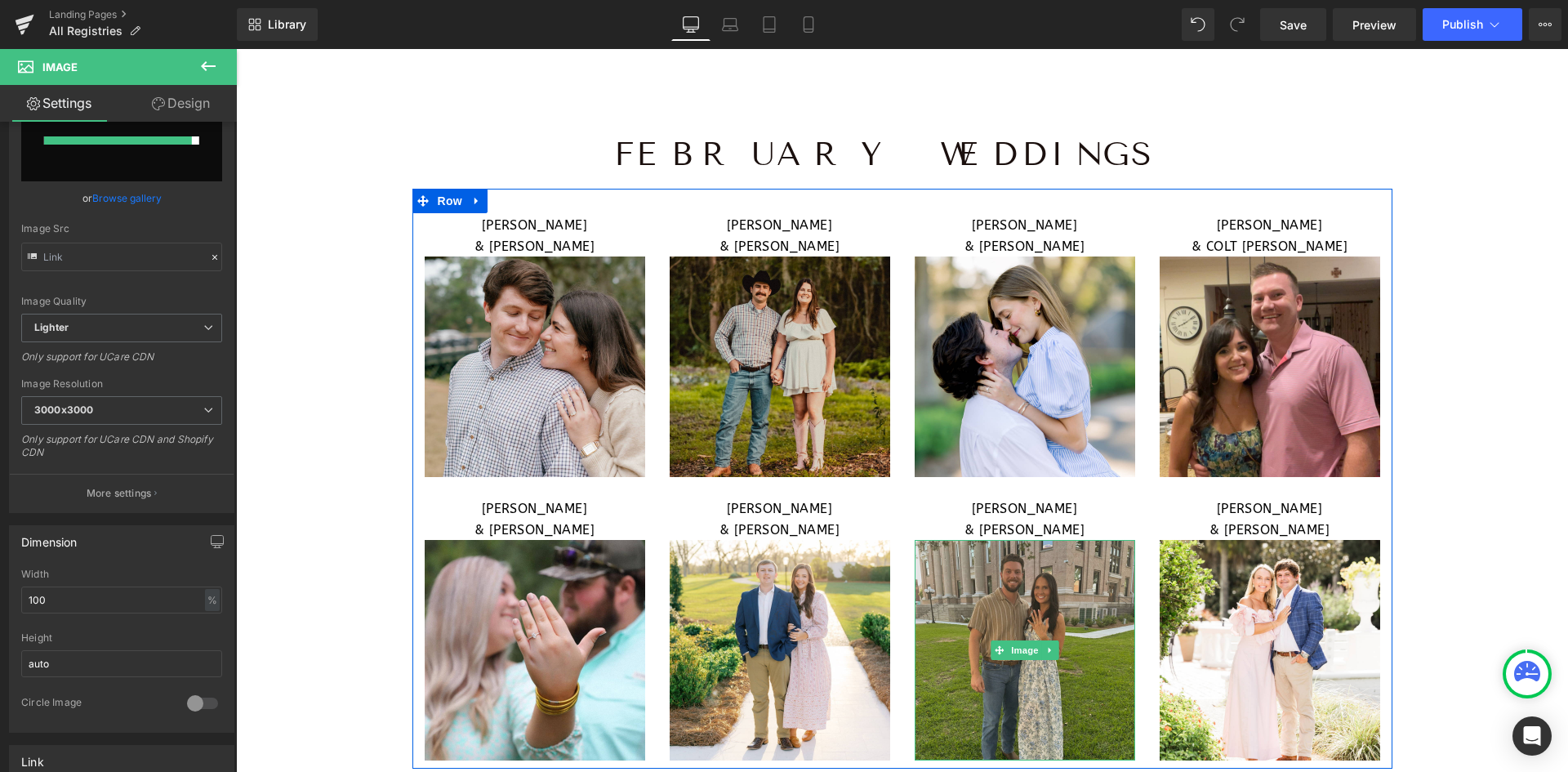
click at [1083, 589] on img at bounding box center [1025, 650] width 220 height 220
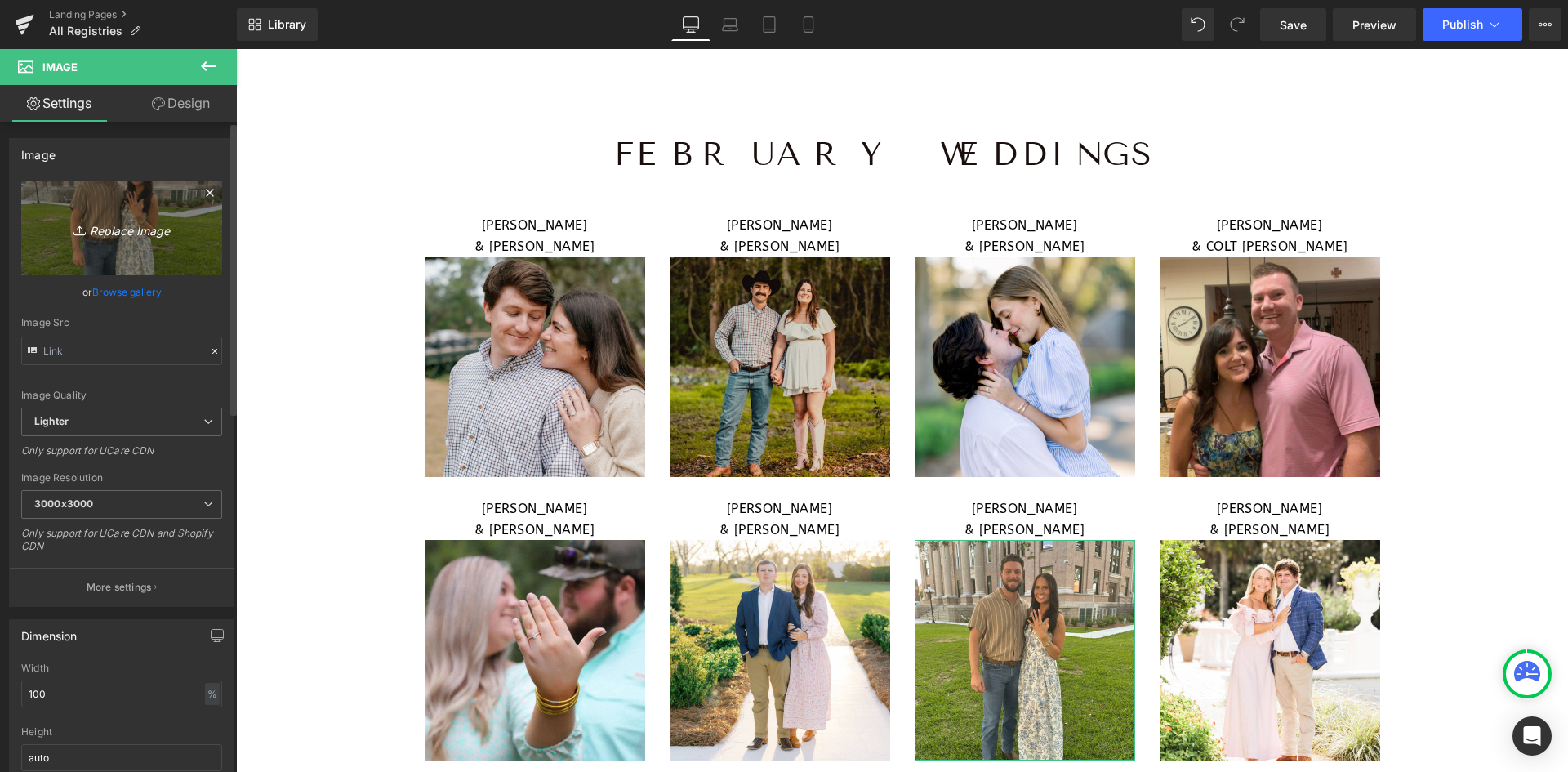
click at [116, 212] on link "Replace Image" at bounding box center [122, 228] width 201 height 94
type input "C:\fakepath\WEB RESIZE - 2025-09-22T153217.698.png"
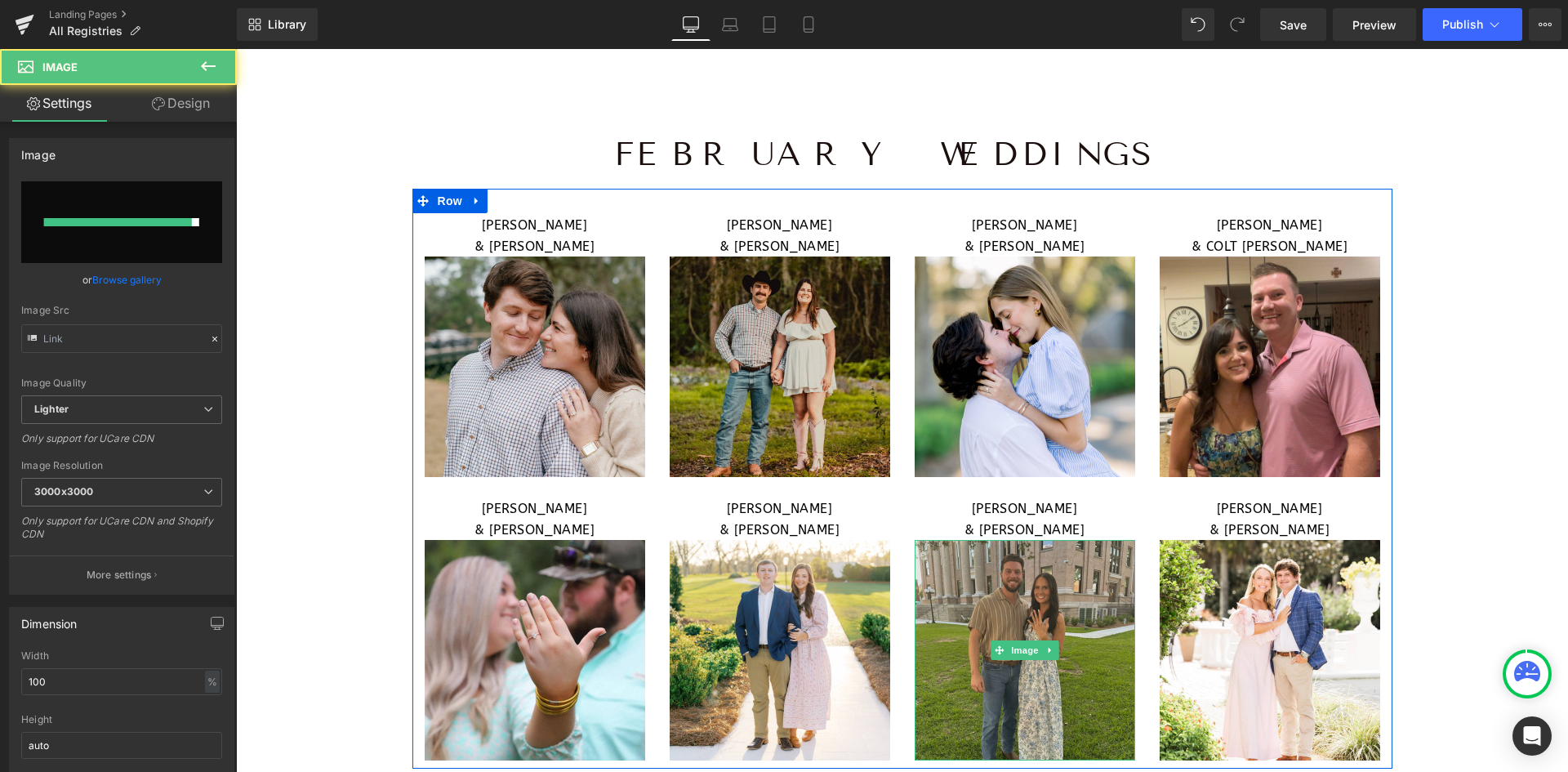
click at [974, 608] on img at bounding box center [1025, 650] width 220 height 220
click at [1074, 581] on img at bounding box center [1025, 650] width 220 height 220
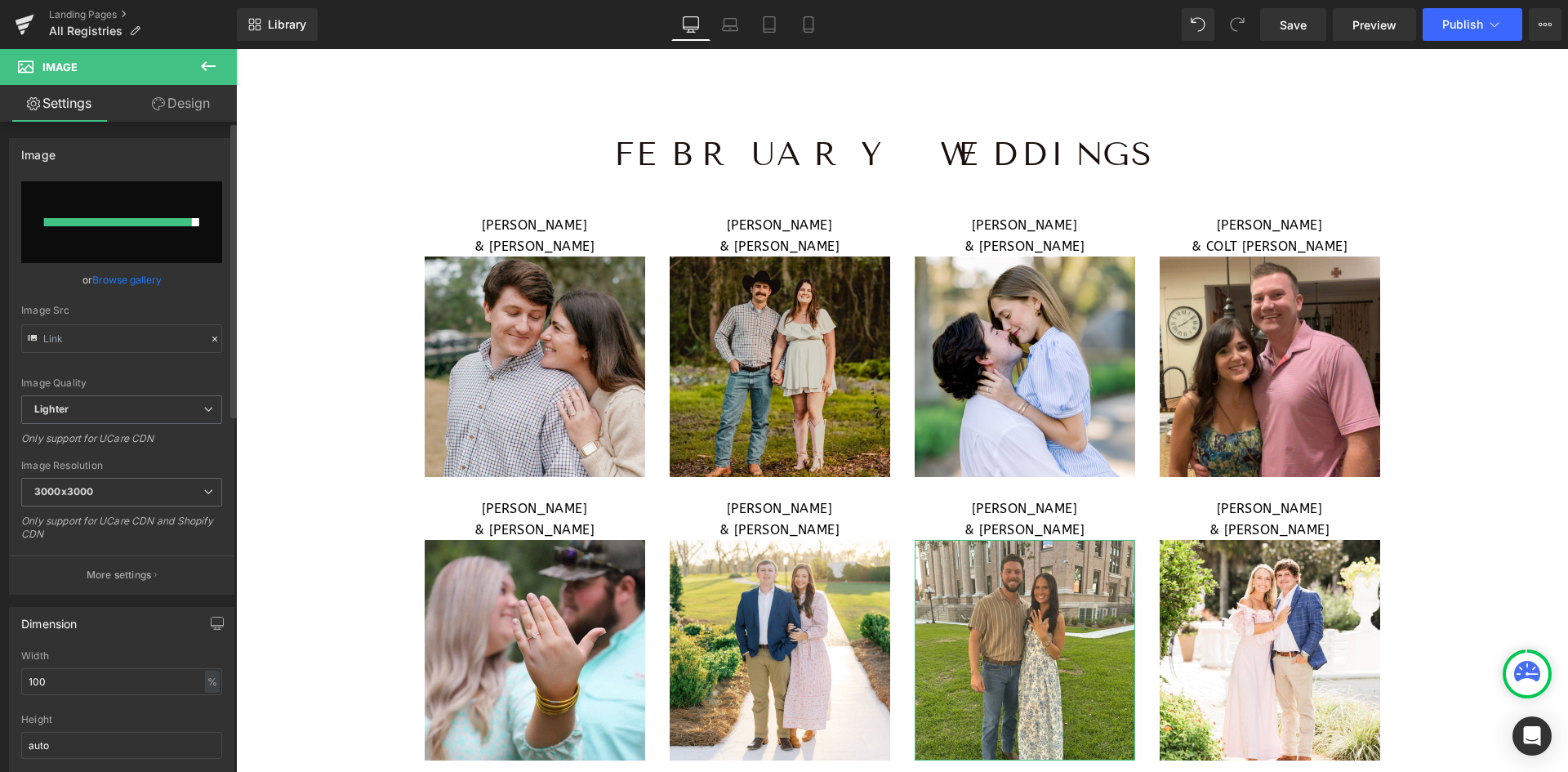
click at [139, 242] on input "file" at bounding box center [122, 222] width 201 height 82
click at [110, 279] on link "Browse gallery" at bounding box center [128, 279] width 70 height 29
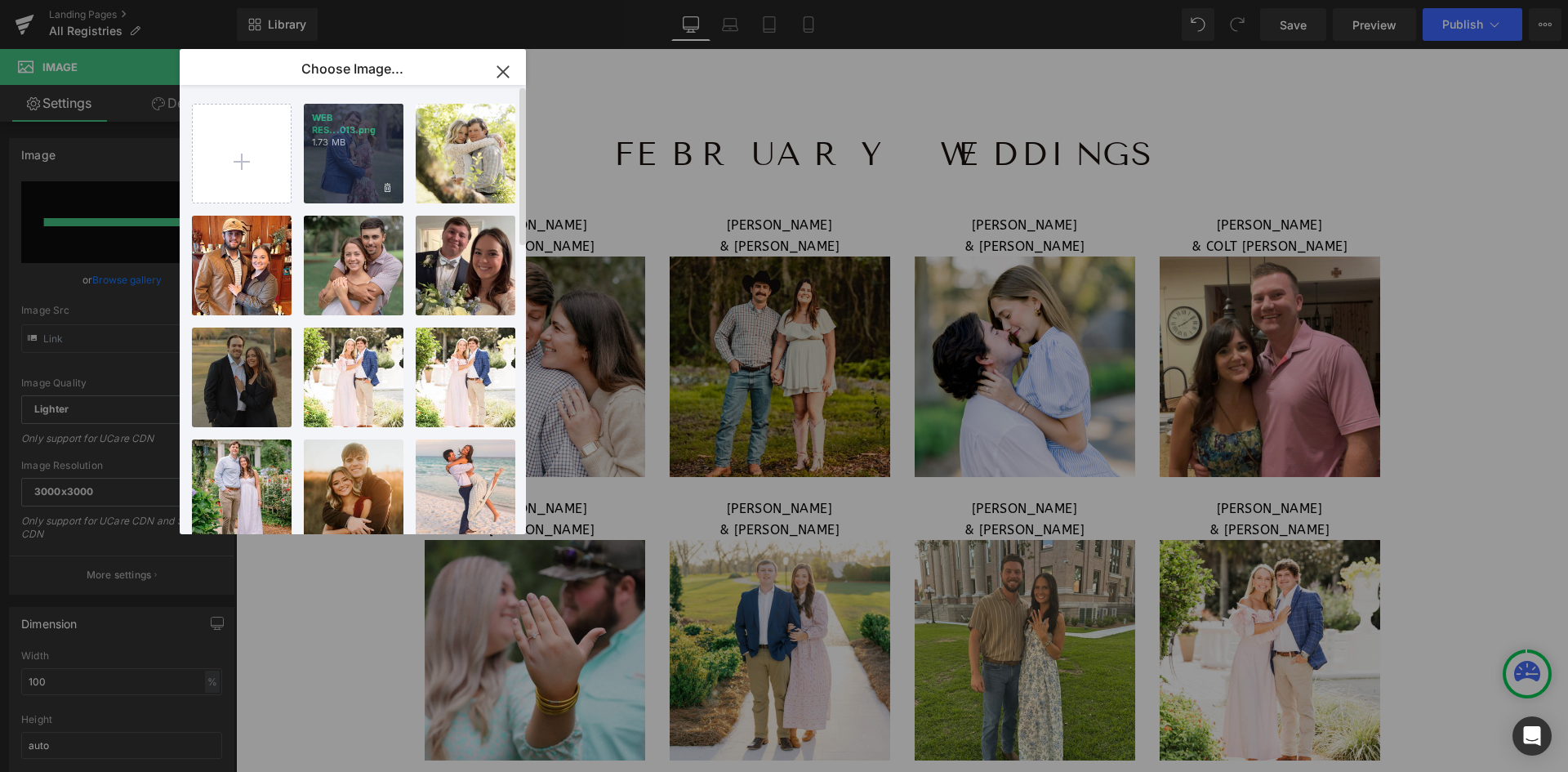
click at [318, 147] on p "1.73 MB" at bounding box center [354, 143] width 84 height 12
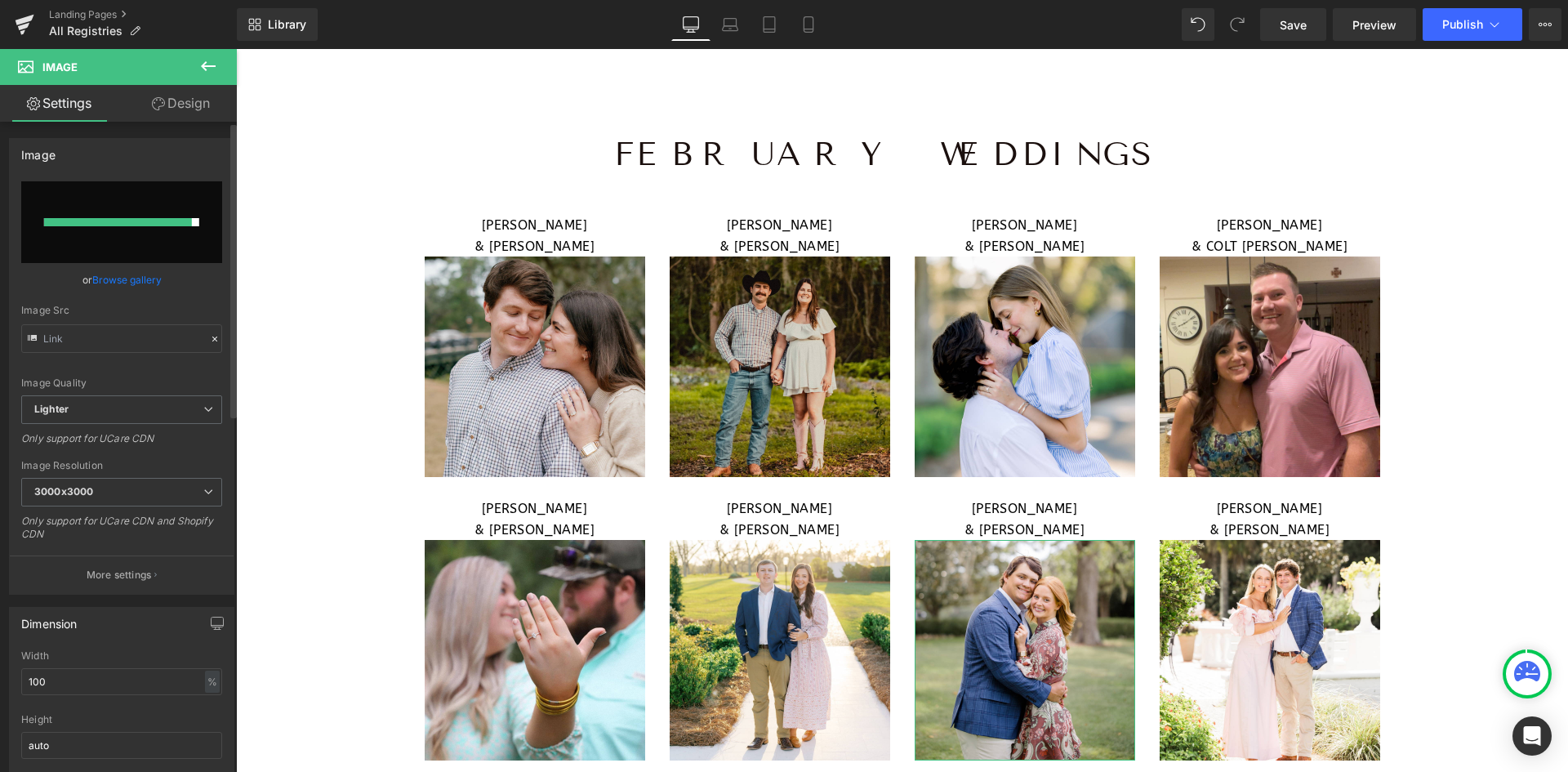
click at [117, 269] on link "Browse gallery" at bounding box center [128, 279] width 70 height 29
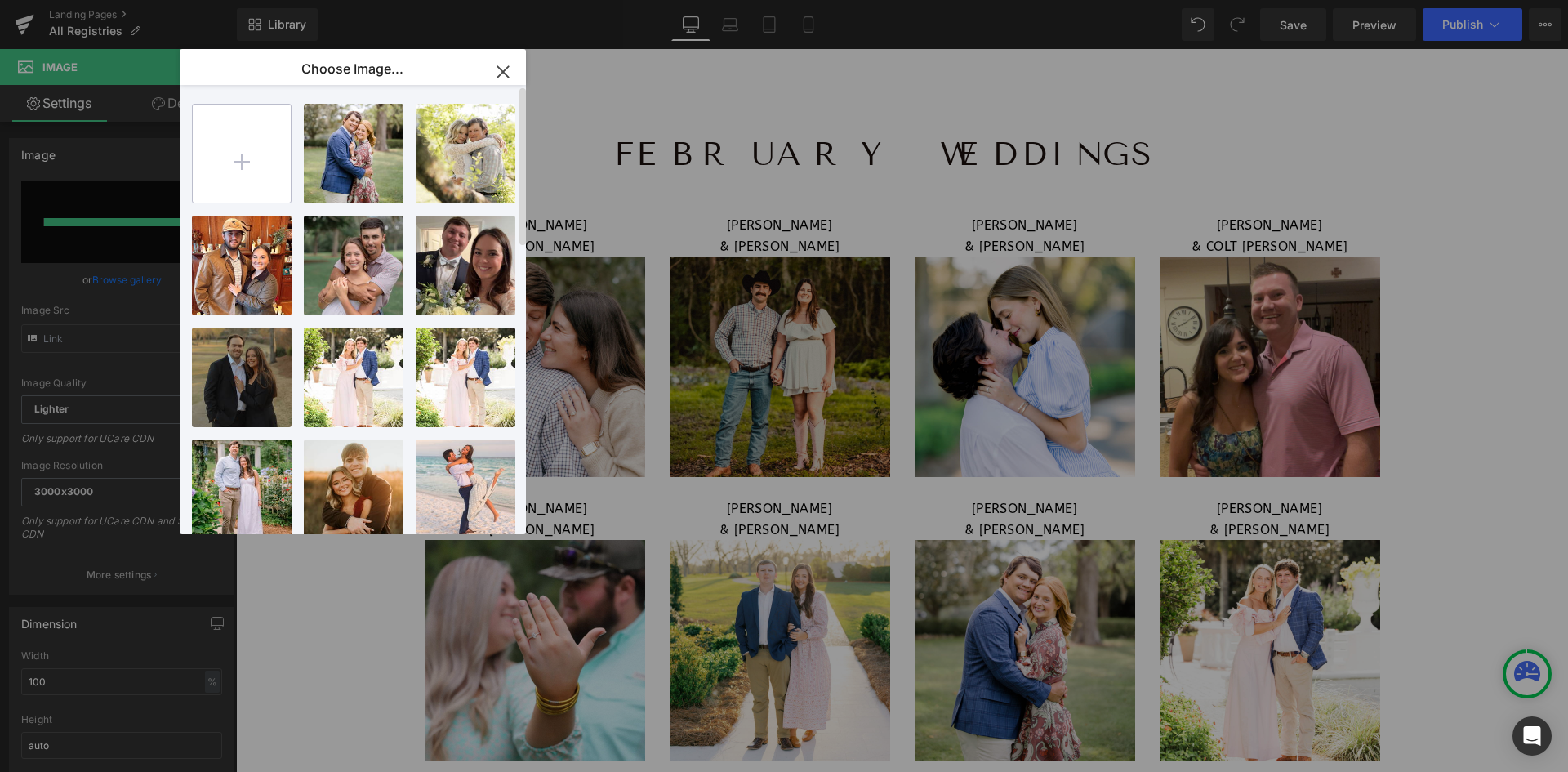
click at [257, 135] on input "file" at bounding box center [241, 154] width 98 height 98
type input "C:\fakepath\WEB RESIZE - 2025-09-22T153217.698.png"
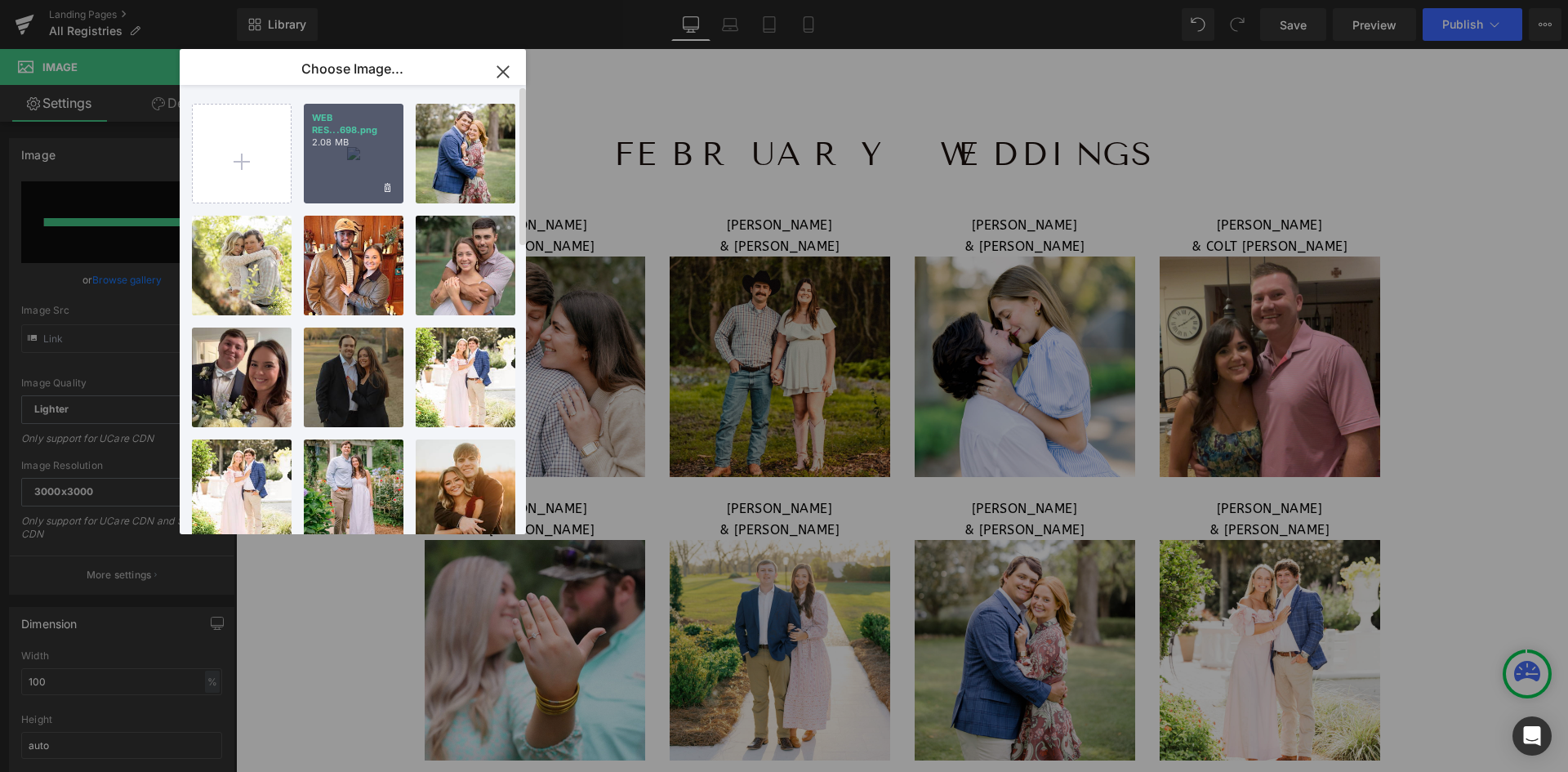
click at [370, 143] on p "2.08 MB" at bounding box center [354, 143] width 84 height 12
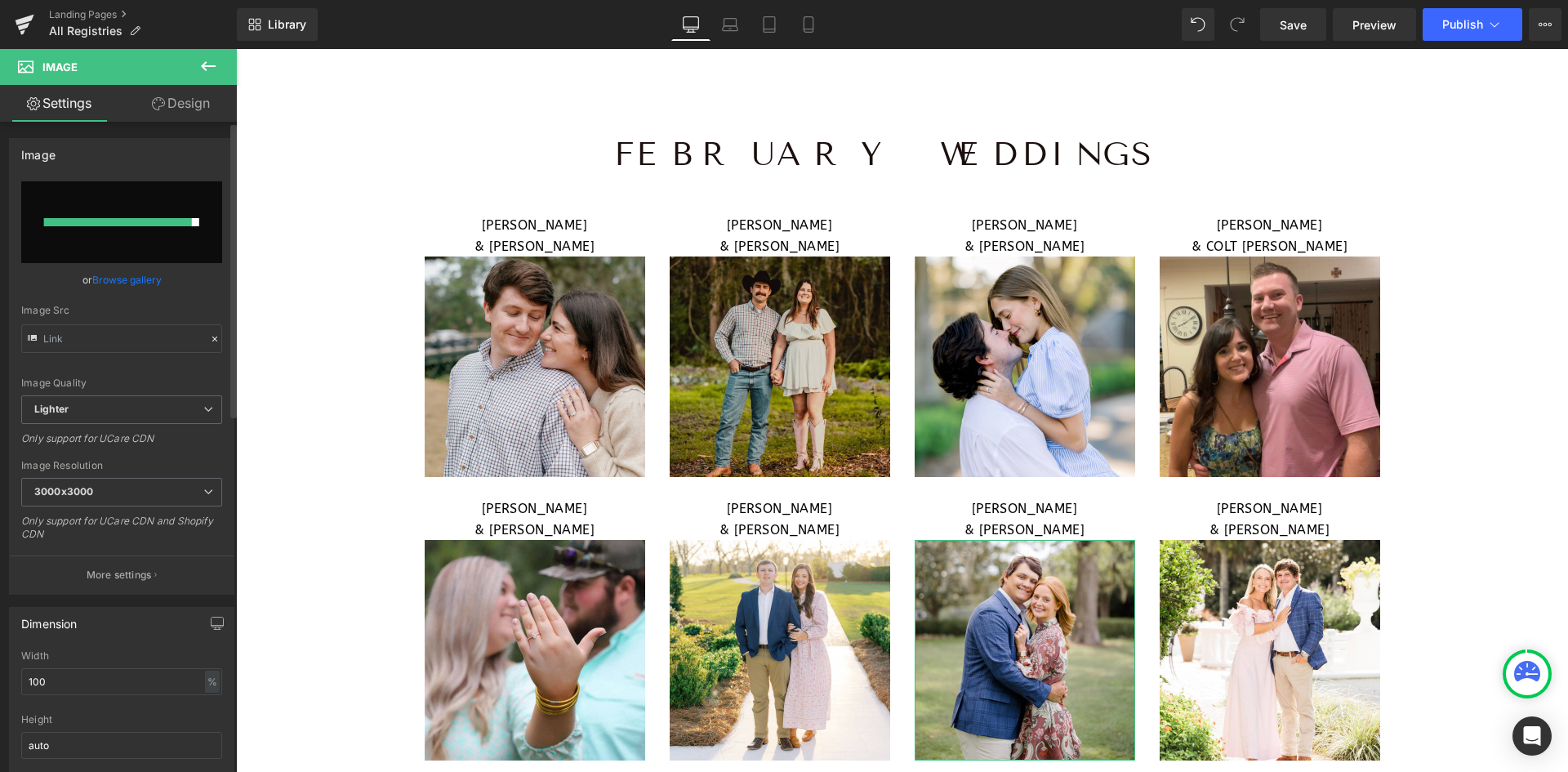
click at [138, 270] on link "Browse gallery" at bounding box center [128, 279] width 70 height 29
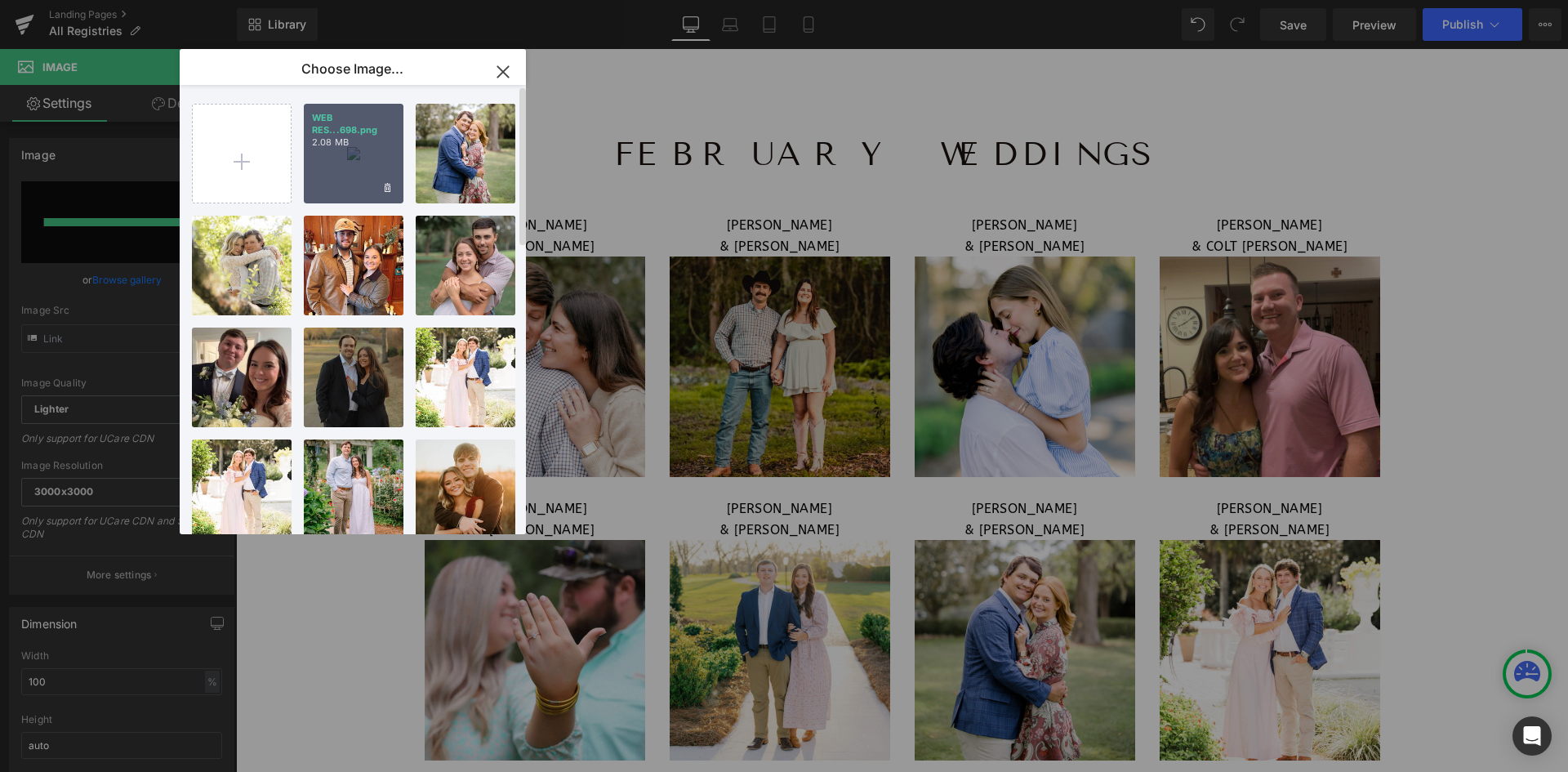
click at [362, 134] on p "WEB RES...698.png" at bounding box center [354, 124] width 84 height 25
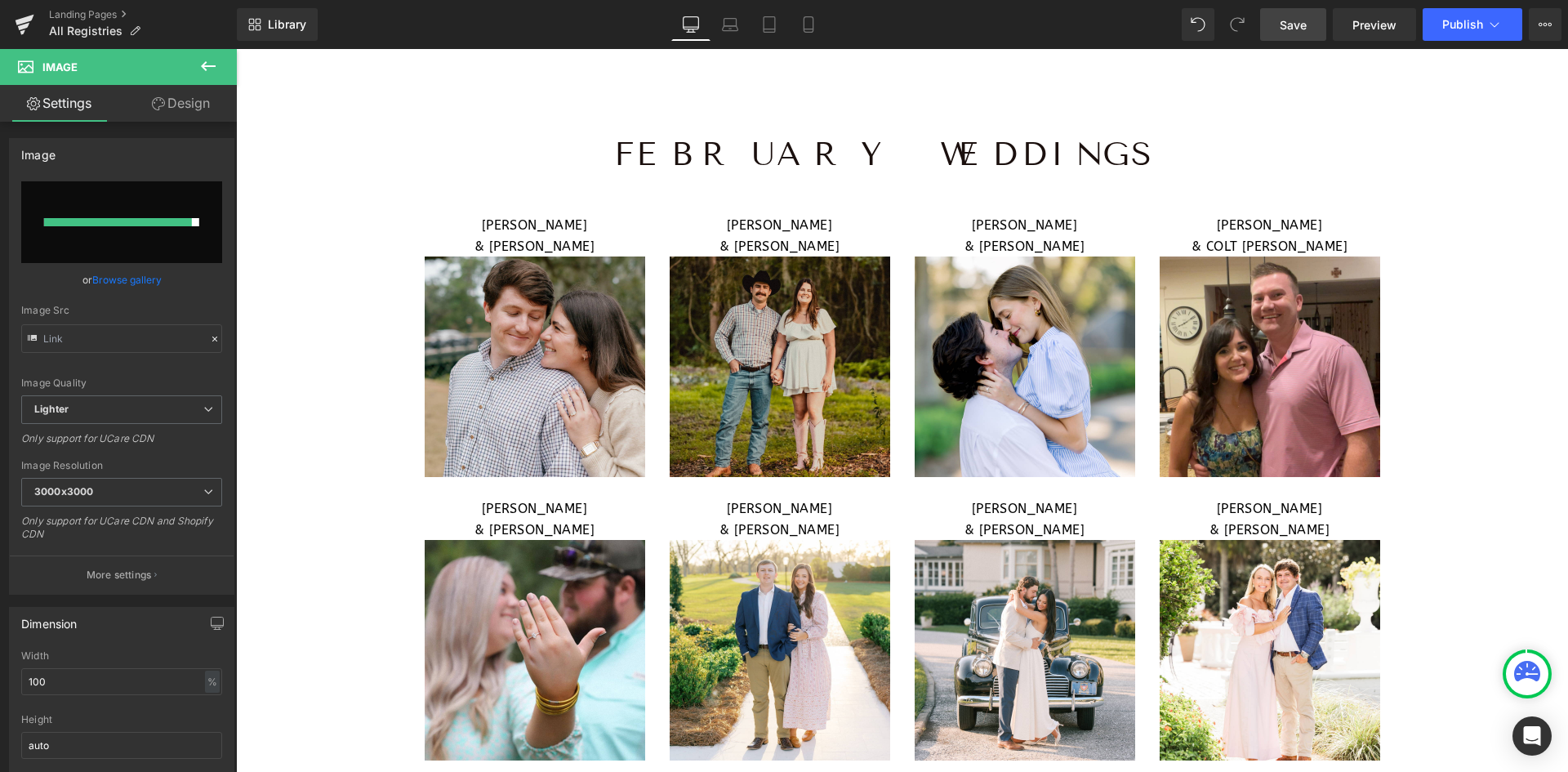
click at [1297, 24] on span "Save" at bounding box center [1293, 24] width 27 height 17
click at [1465, 26] on span "Publish" at bounding box center [1462, 24] width 41 height 13
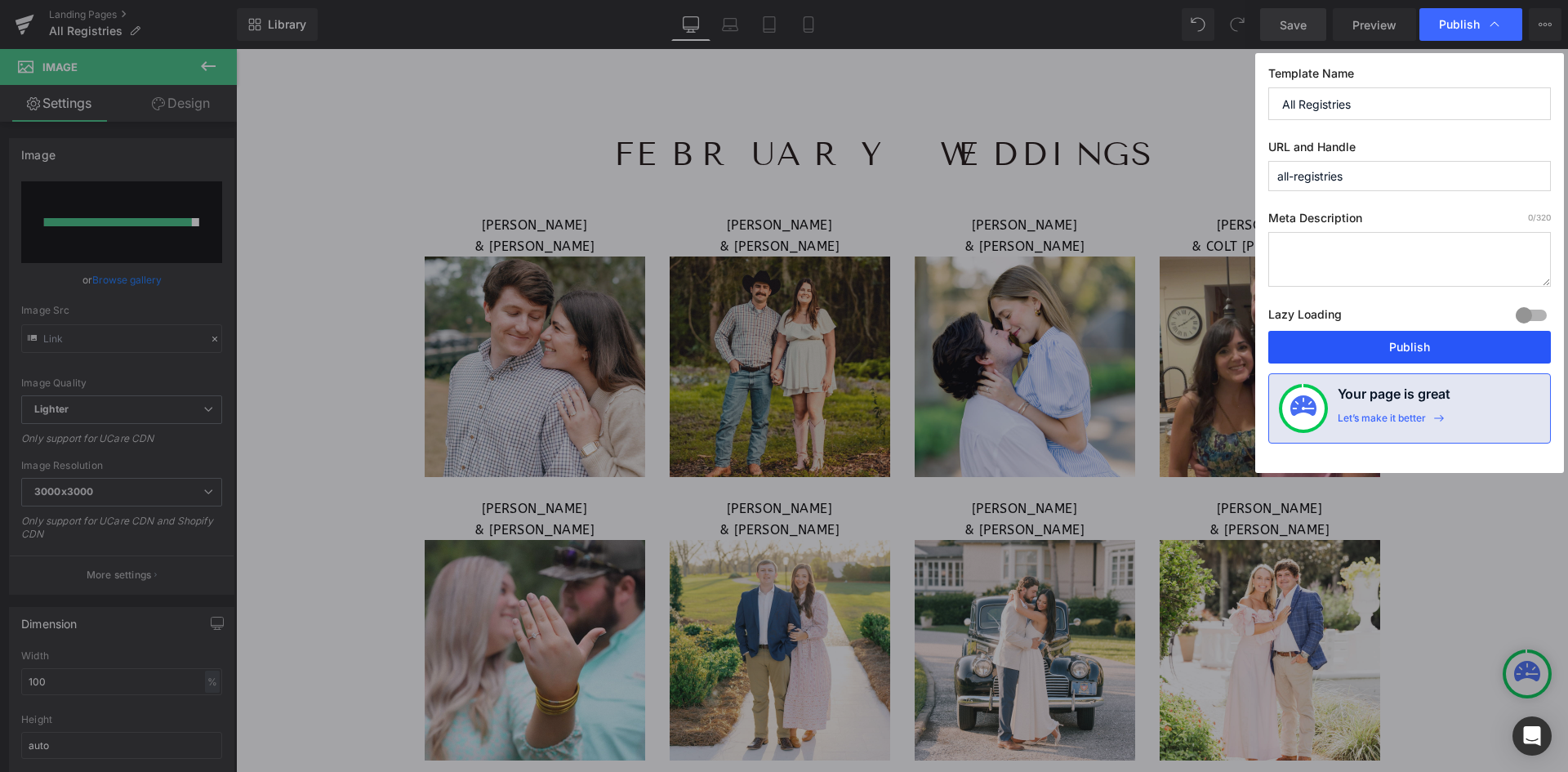
drag, startPoint x: 1414, startPoint y: 351, endPoint x: 243, endPoint y: 147, distance: 1188.6
click at [1414, 351] on button "Publish" at bounding box center [1409, 347] width 282 height 33
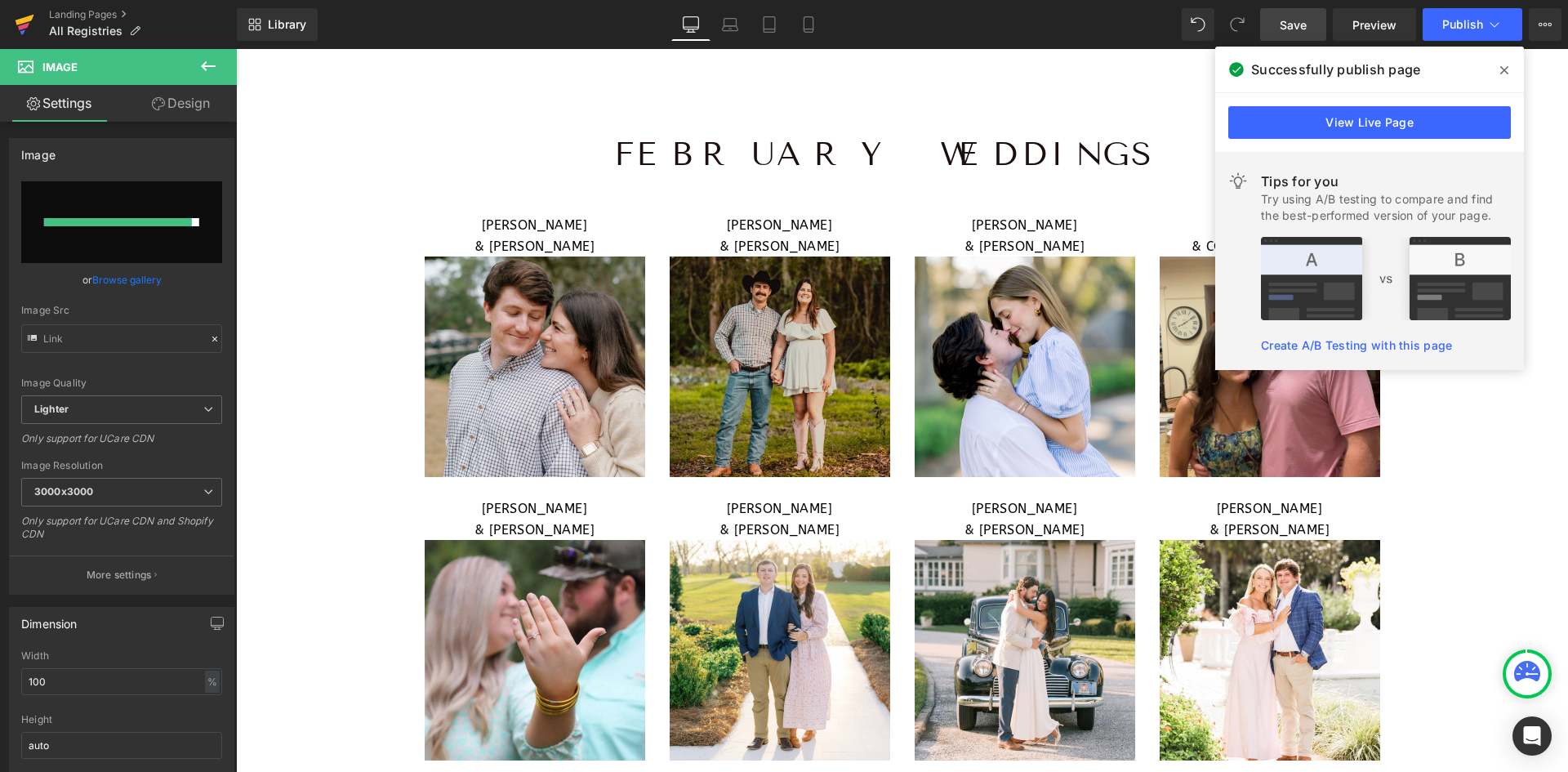
click at [26, 12] on icon at bounding box center [25, 24] width 20 height 41
